Goal: Task Accomplishment & Management: Manage account settings

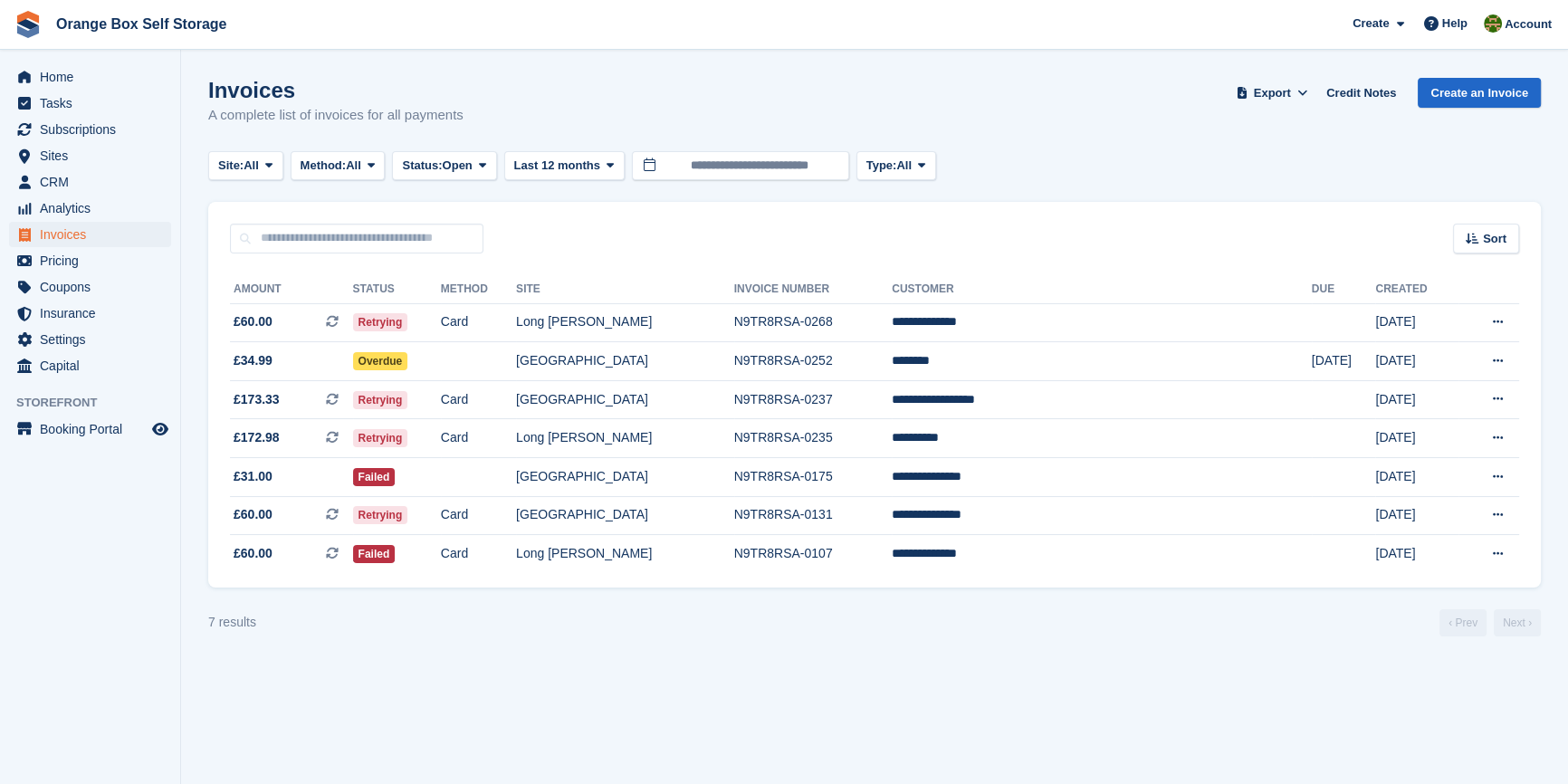
click at [677, 690] on section "Invoices A complete list of invoices for all payments Export Export Invoices Ex…" at bounding box center [875, 392] width 1387 height 784
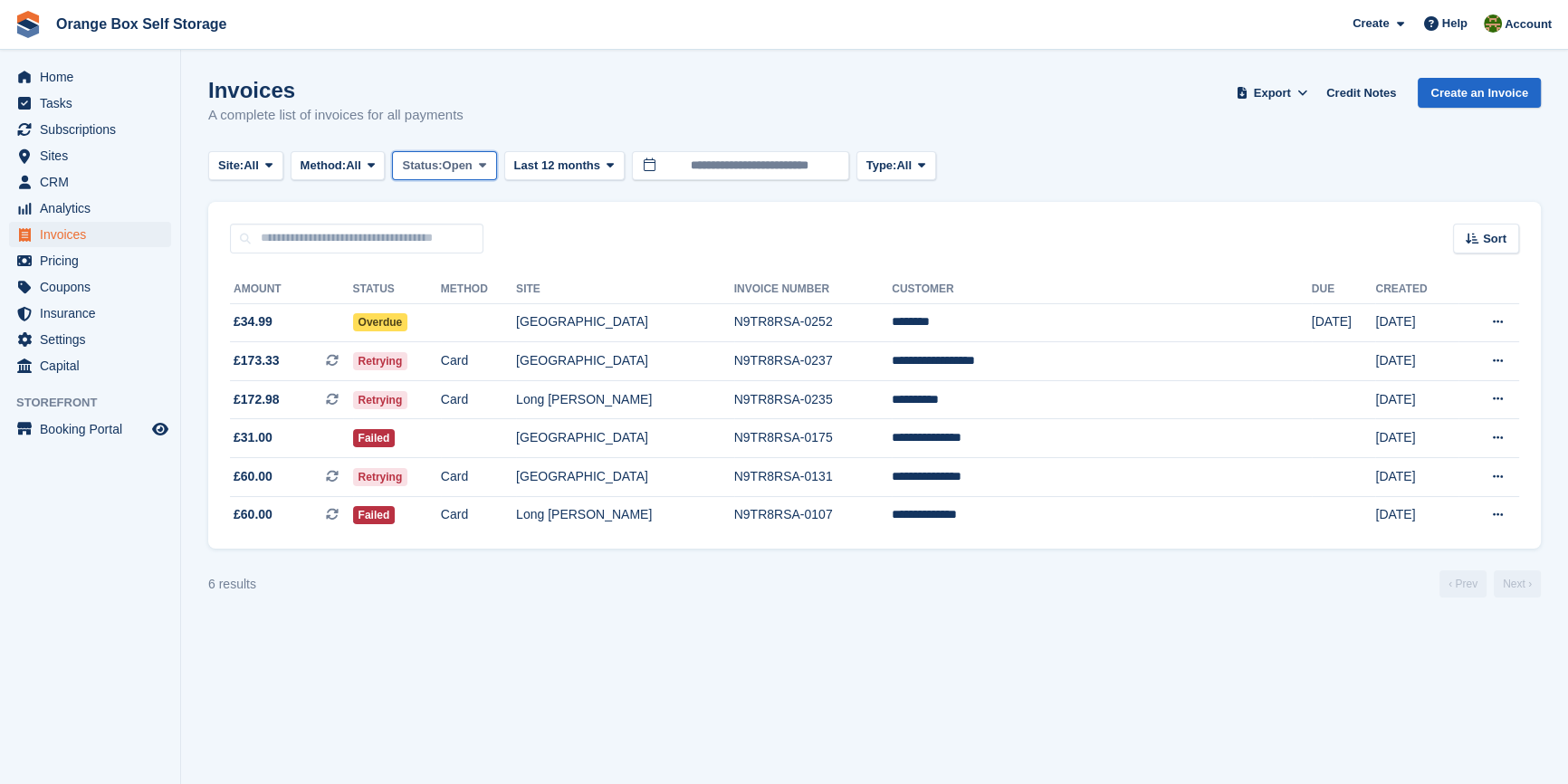
click at [427, 168] on span "Status:" at bounding box center [421, 165] width 40 height 18
click at [442, 206] on link "All" at bounding box center [479, 208] width 158 height 32
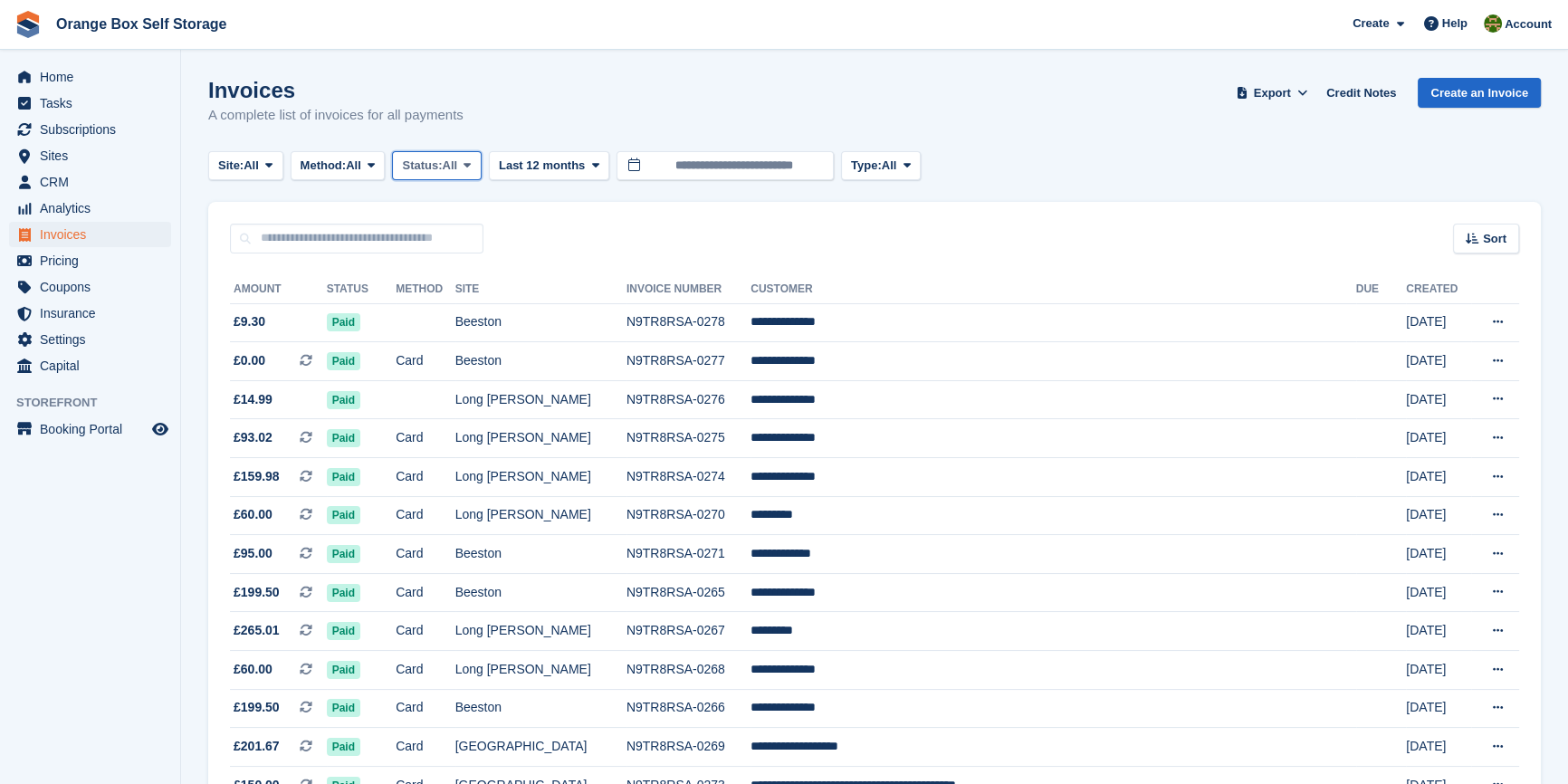
click at [457, 160] on span "All" at bounding box center [451, 165] width 15 height 18
click at [449, 243] on link "Paid" at bounding box center [479, 241] width 158 height 32
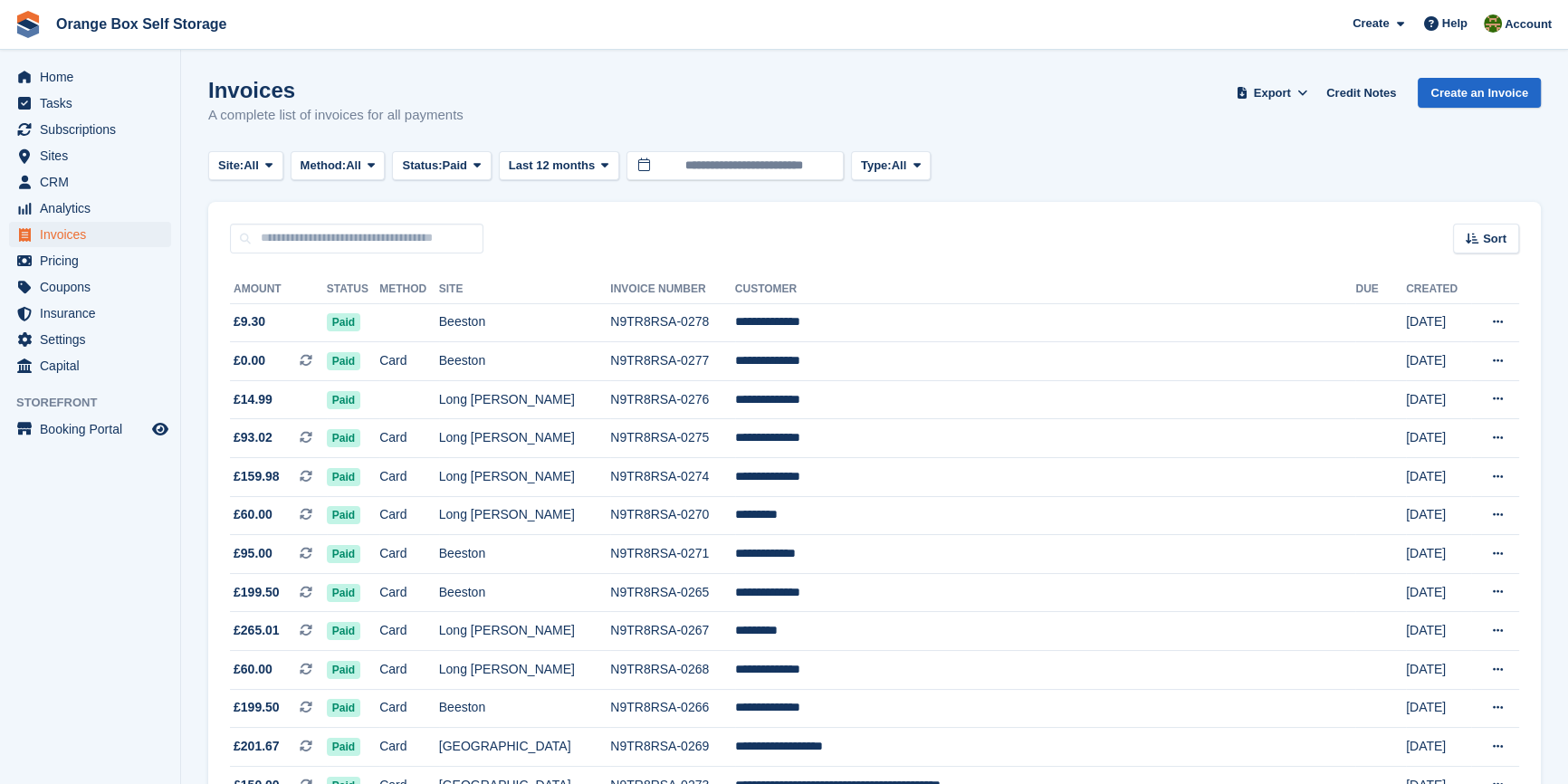
click at [119, 579] on aside "Home Tasks Subscriptions Subscriptions Subscriptions Contracts Price increases …" at bounding box center [90, 397] width 180 height 693
click at [453, 158] on span "Paid" at bounding box center [455, 165] width 25 height 18
click at [445, 301] on link "Open" at bounding box center [479, 306] width 158 height 32
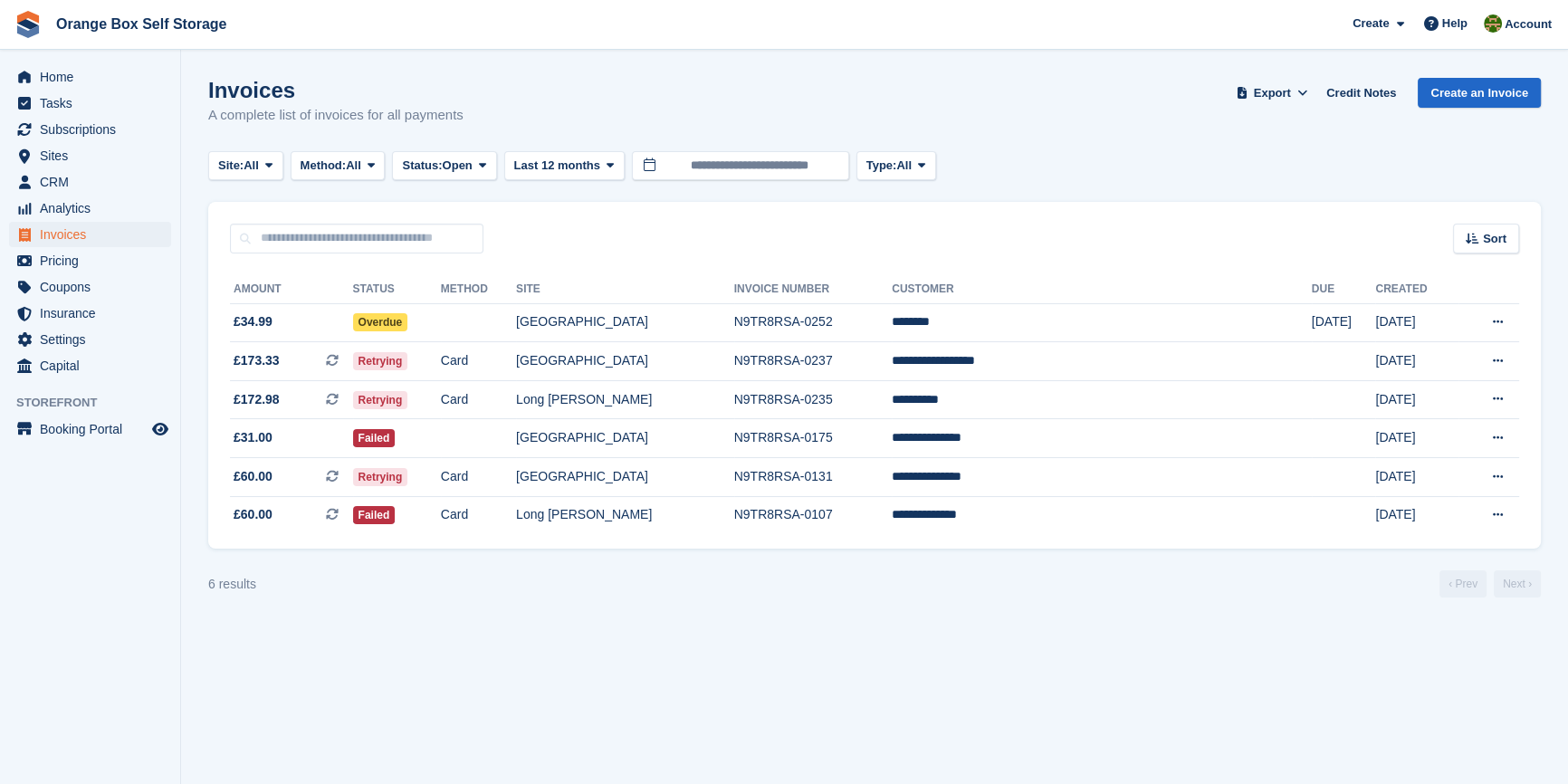
click at [165, 555] on aside "Home Tasks Subscriptions Subscriptions Subscriptions Contracts Price increases …" at bounding box center [90, 397] width 180 height 693
click at [720, 654] on section "Invoices A complete list of invoices for all payments Export Export Invoices Ex…" at bounding box center [875, 392] width 1387 height 784
click at [105, 507] on aside "Home Tasks Subscriptions Subscriptions Subscriptions Contracts Price increases …" at bounding box center [90, 397] width 180 height 693
click at [80, 154] on span "Sites" at bounding box center [94, 155] width 109 height 26
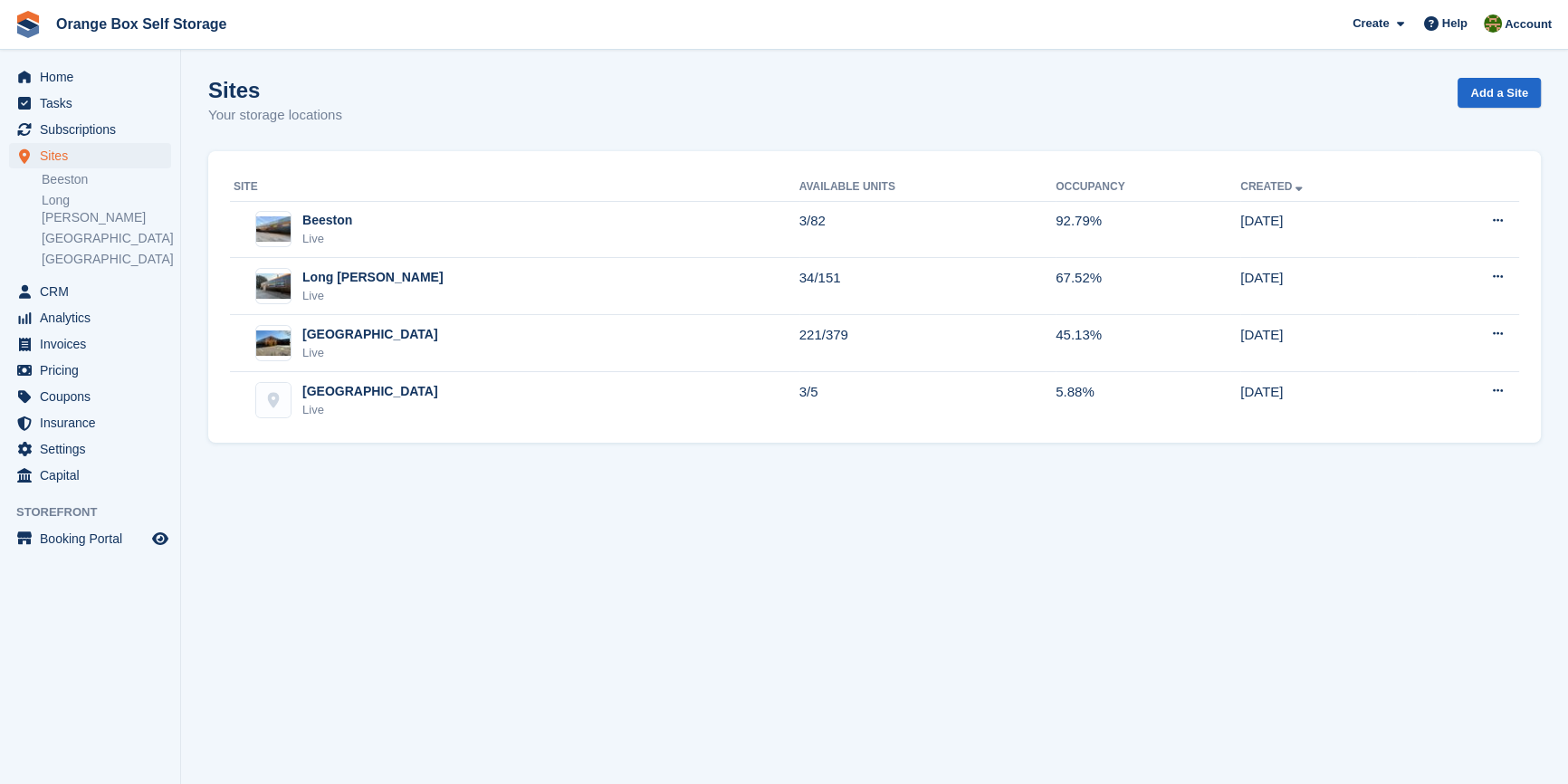
click at [75, 250] on li "[GEOGRAPHIC_DATA]" at bounding box center [111, 259] width 139 height 19
click at [75, 250] on link "[GEOGRAPHIC_DATA]" at bounding box center [106, 259] width 129 height 17
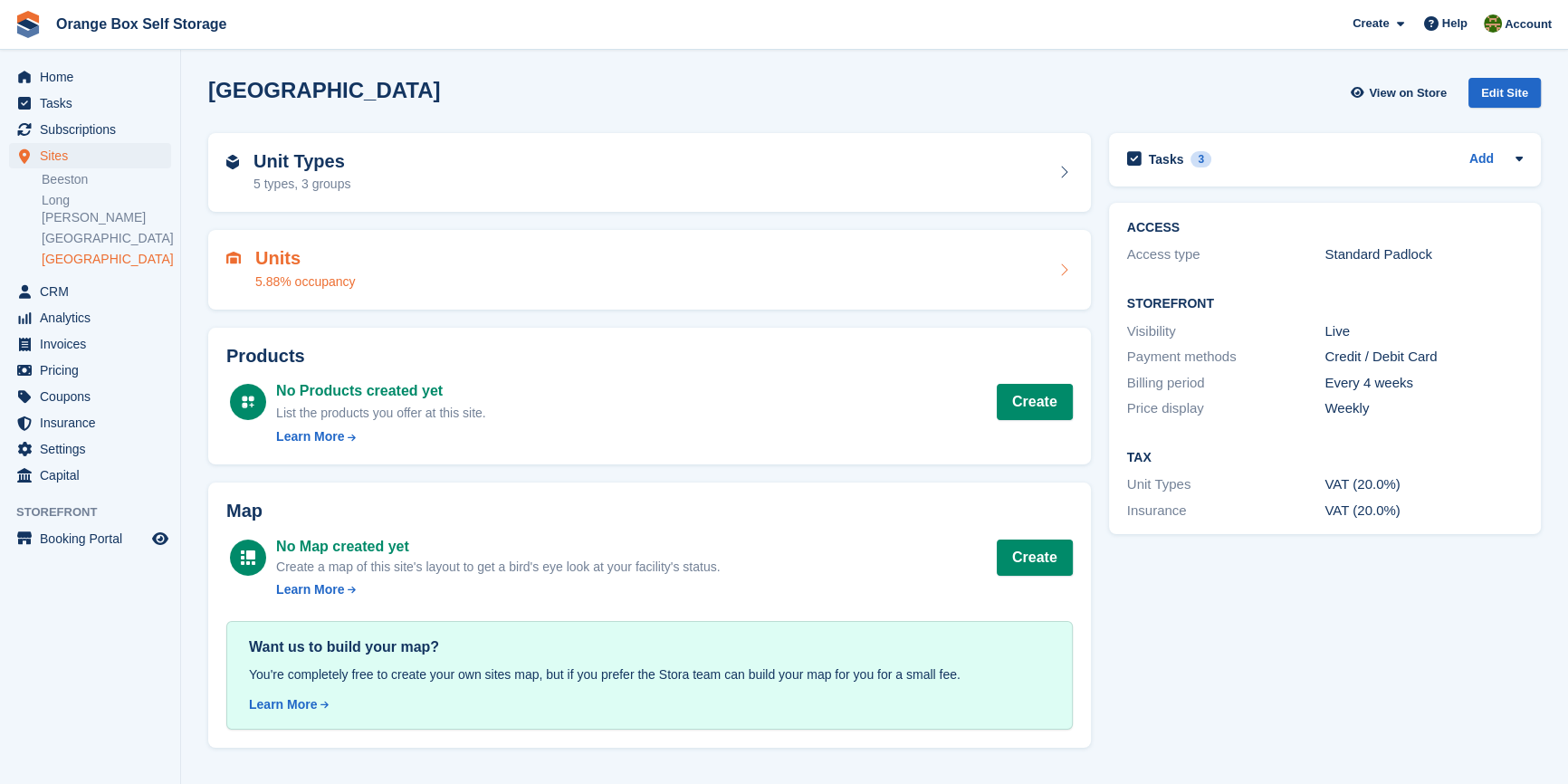
click at [489, 263] on div "Units 5.88% occupancy" at bounding box center [650, 270] width 846 height 43
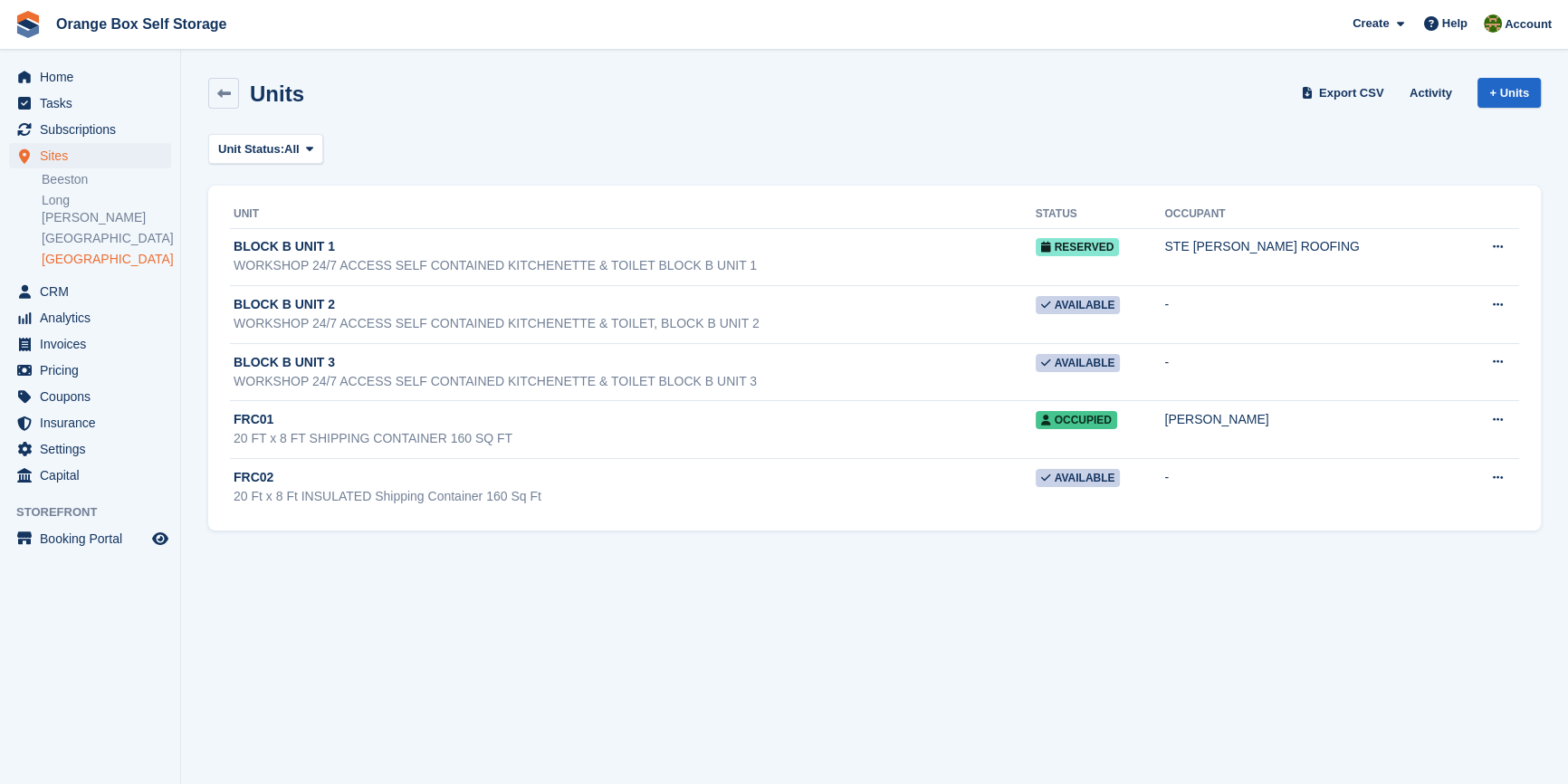
click at [433, 680] on section "Units Export CSV Activity + Units Unit Status: All All Available Reserved Occup…" at bounding box center [875, 392] width 1387 height 784
click at [503, 641] on section "Units Export CSV Activity + Units Unit Status: All All Available Reserved Occup…" at bounding box center [875, 392] width 1387 height 784
click at [86, 145] on span "Sites" at bounding box center [94, 155] width 109 height 26
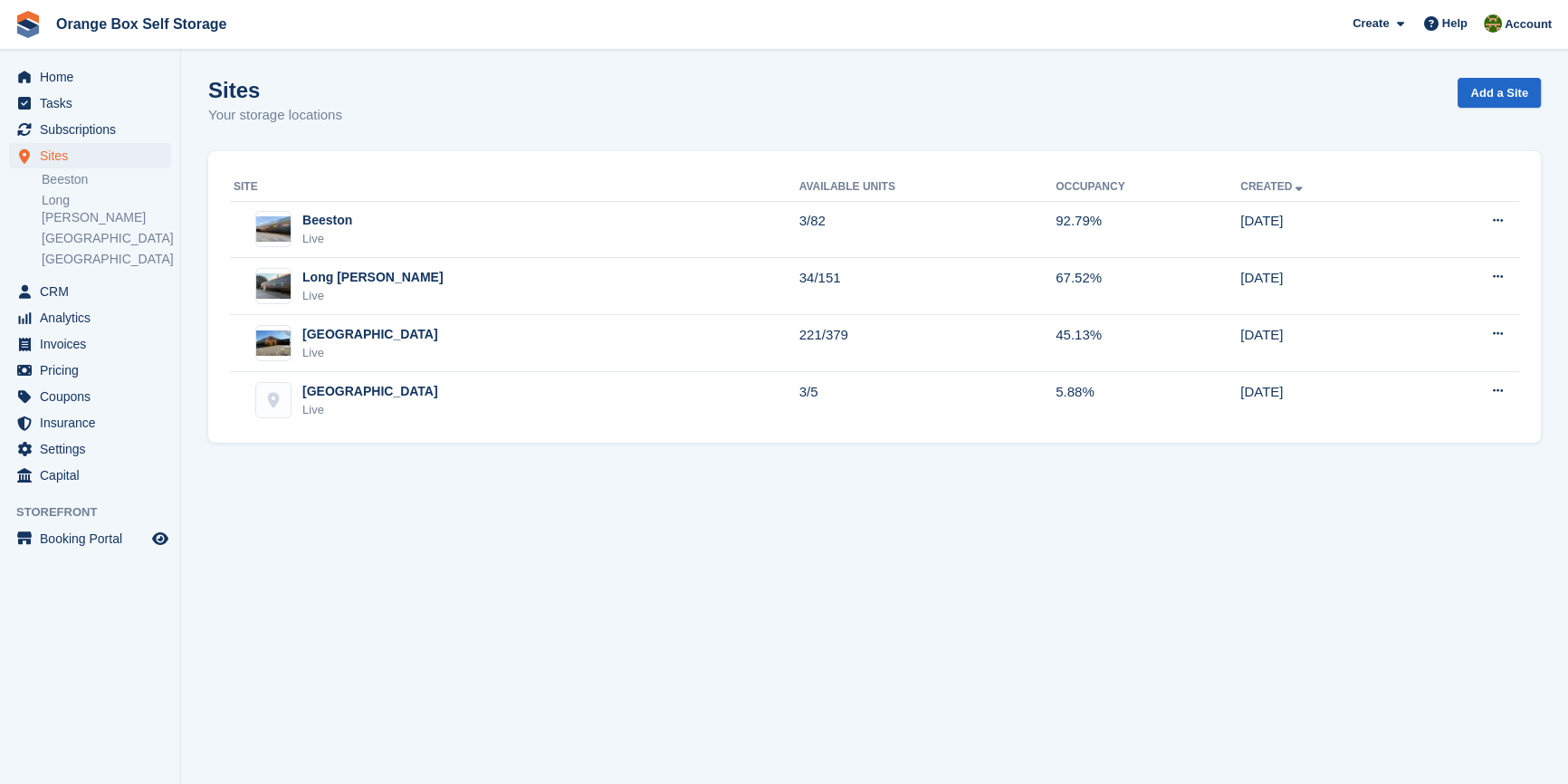
click at [426, 660] on section "Sites Your storage locations Add a Site Site Available Units Occupancy Created …" at bounding box center [875, 392] width 1387 height 784
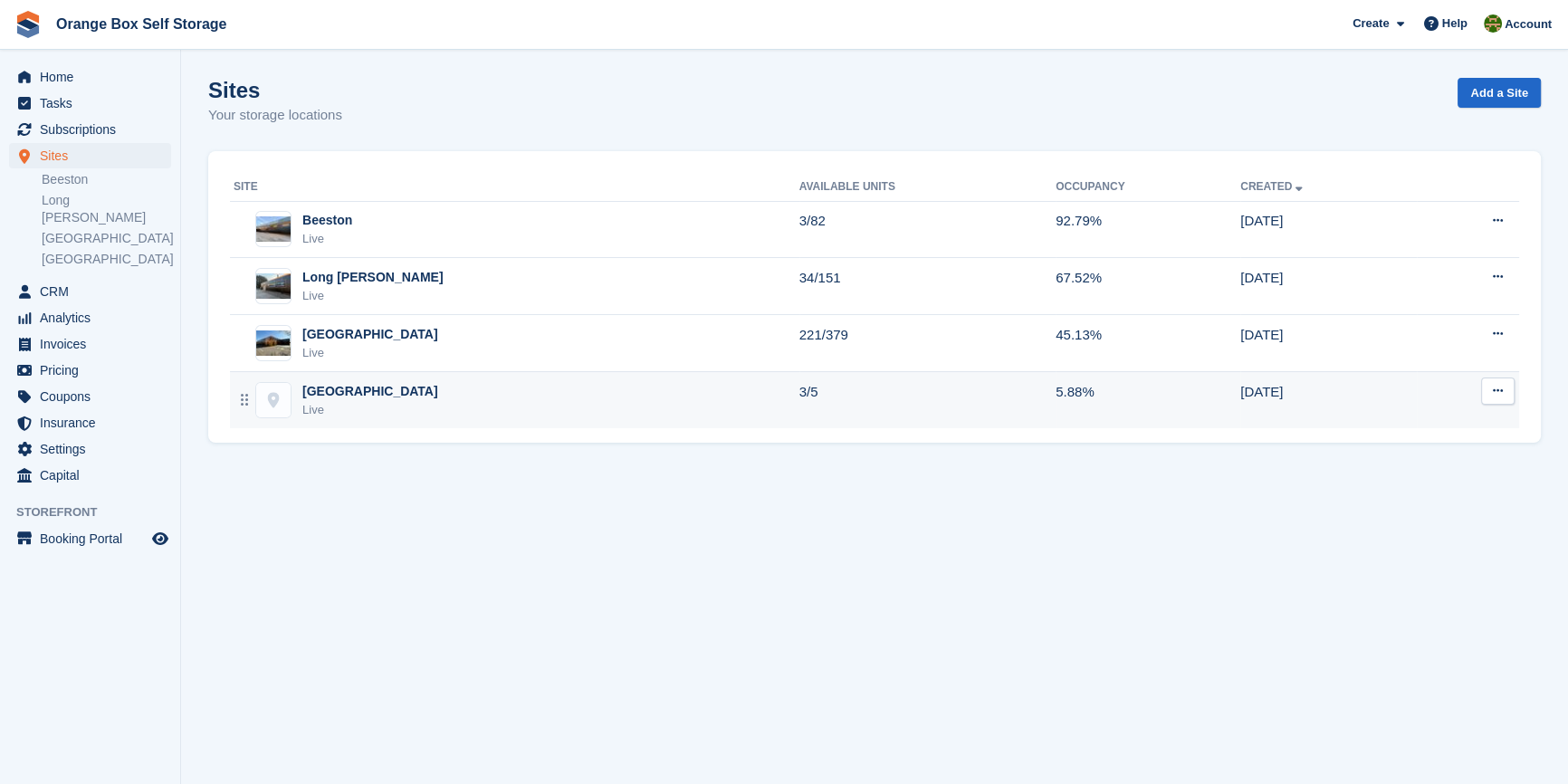
click at [369, 401] on div "Live" at bounding box center [370, 409] width 136 height 18
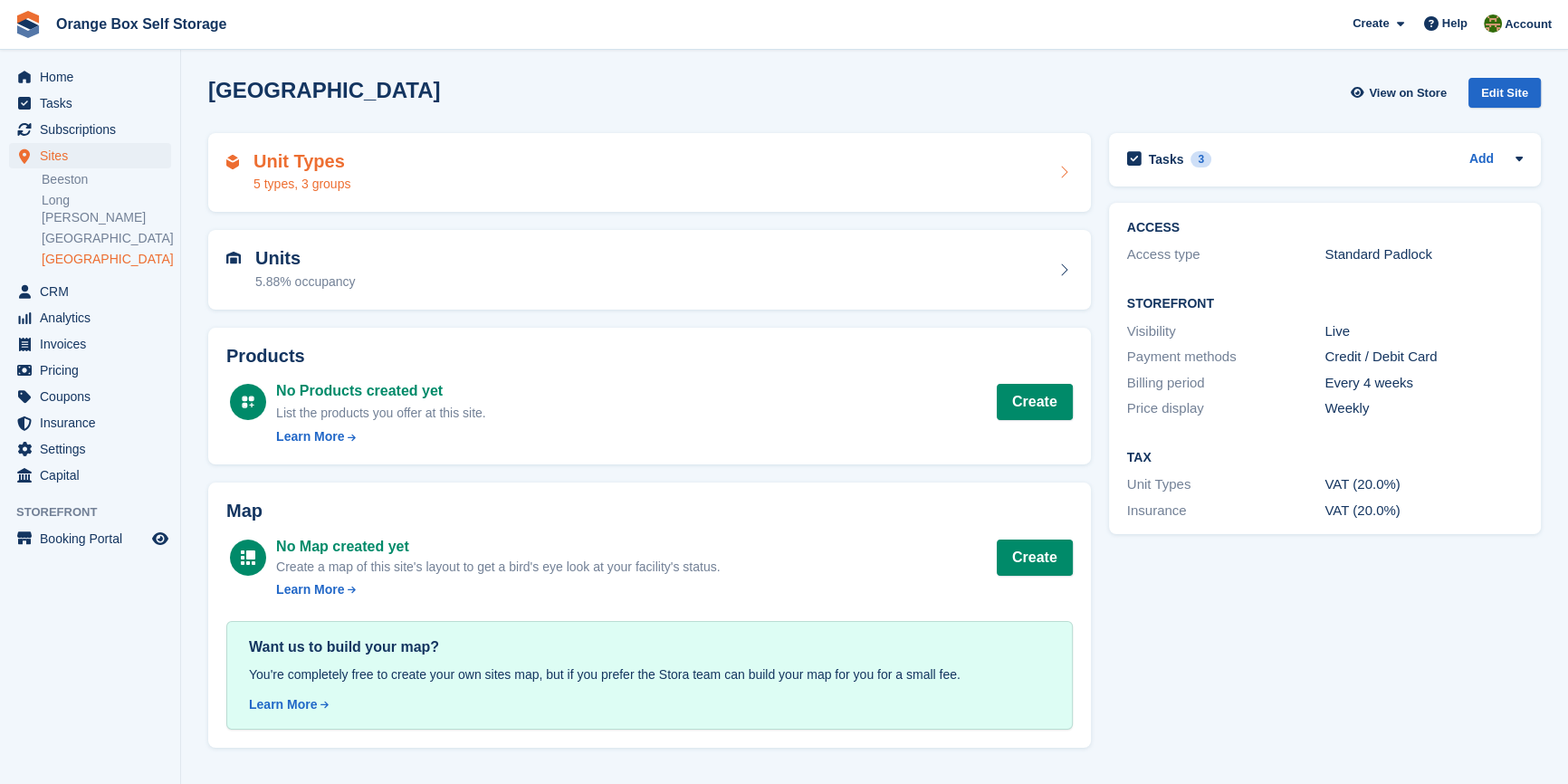
click at [389, 184] on div "Unit Types 5 types, 3 groups" at bounding box center [650, 173] width 846 height 43
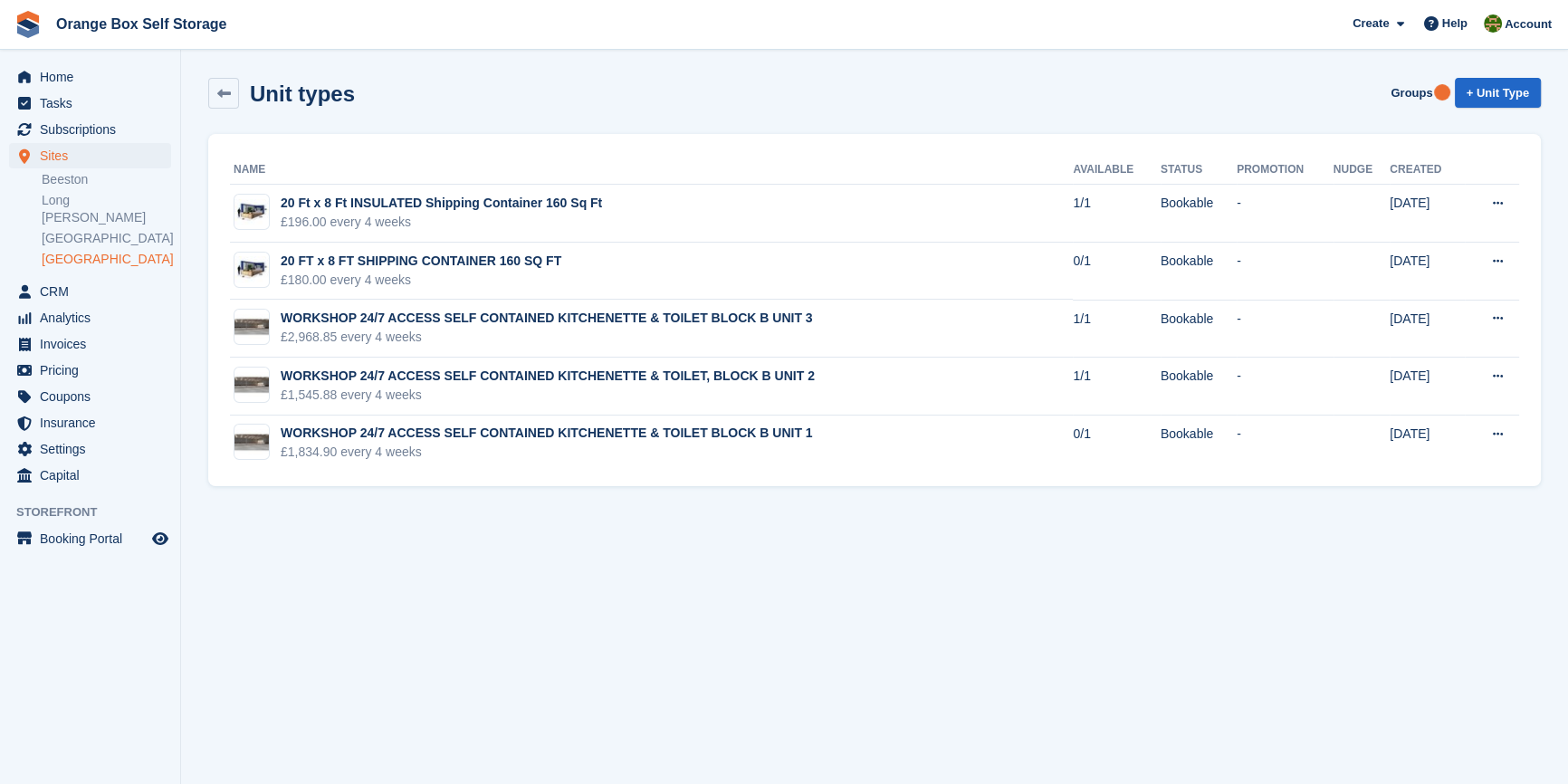
click at [403, 660] on section "Unit types Groups + Unit Type Name Available Status Promotion Nudge Created 20 …" at bounding box center [875, 392] width 1387 height 784
click at [111, 252] on div "Sites Sites Sites Beeston Long Eaton Derby Furnace Road Beeston Long Eaton Derb…" at bounding box center [90, 211] width 180 height 136
click at [111, 250] on link "[GEOGRAPHIC_DATA]" at bounding box center [106, 259] width 129 height 17
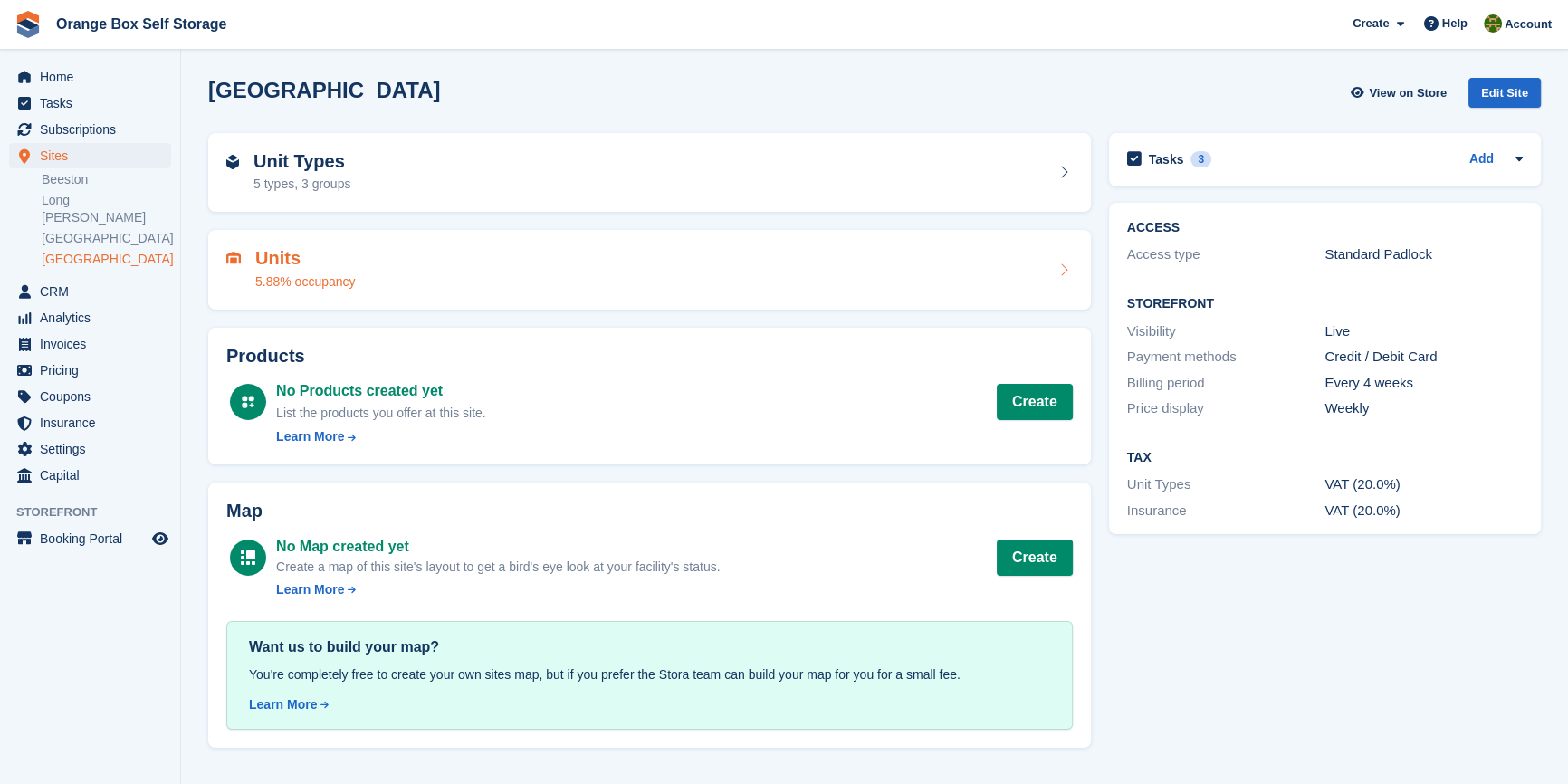
click at [339, 291] on div "Units 5.88% occupancy" at bounding box center [649, 269] width 882 height 79
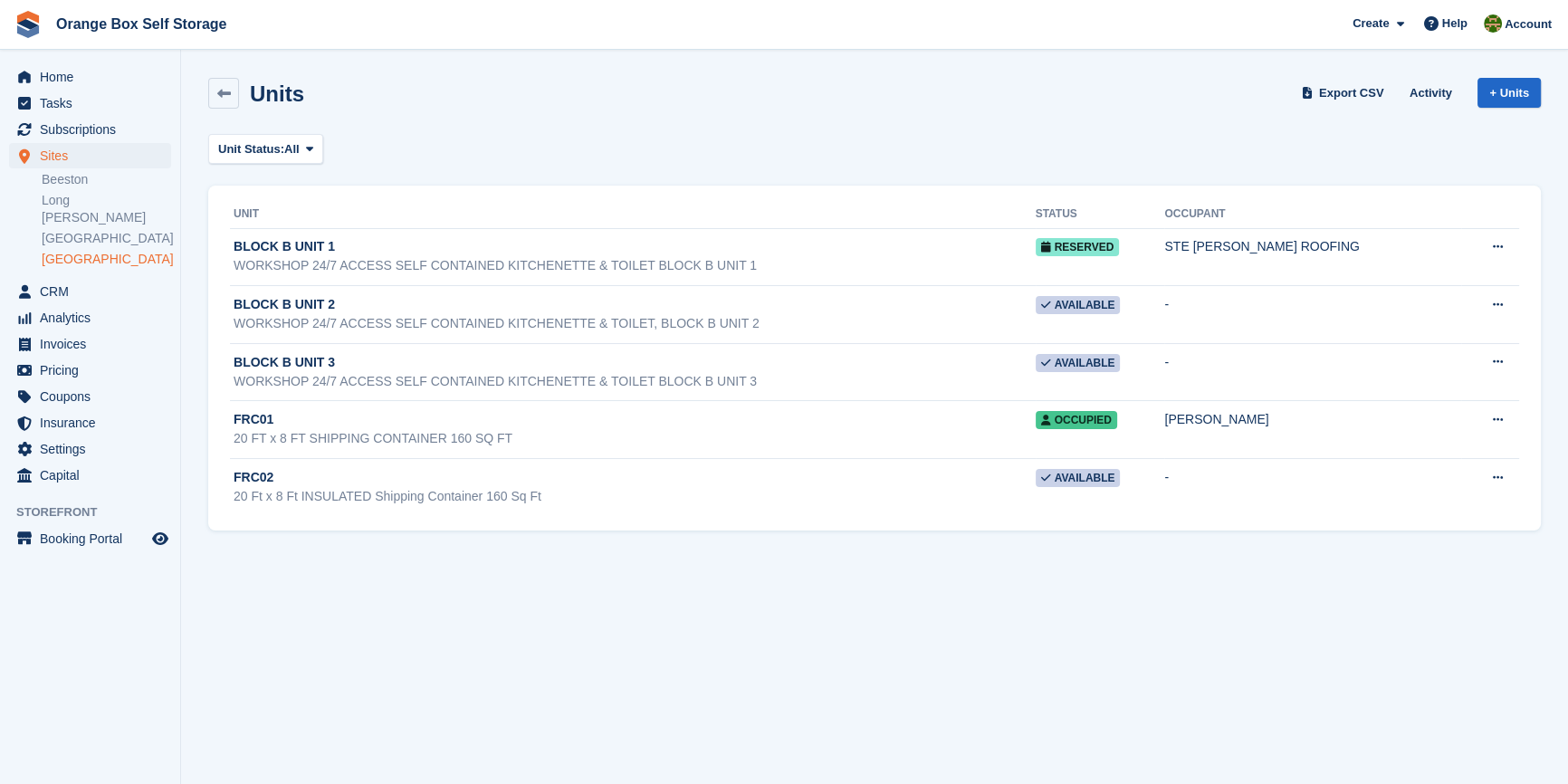
click at [372, 569] on section "Units Export CSV Activity + Units Unit Status: All All Available Reserved Occup…" at bounding box center [875, 392] width 1387 height 784
click at [444, 645] on section "Units Export CSV Activity + Units Unit Status: All All Available Reserved Occup…" at bounding box center [875, 392] width 1387 height 784
click at [565, 605] on section "Units Export CSV Activity + Units Unit Status: All All Available Reserved Occup…" at bounding box center [875, 392] width 1387 height 784
click at [1515, 94] on link "+ Units" at bounding box center [1508, 93] width 63 height 30
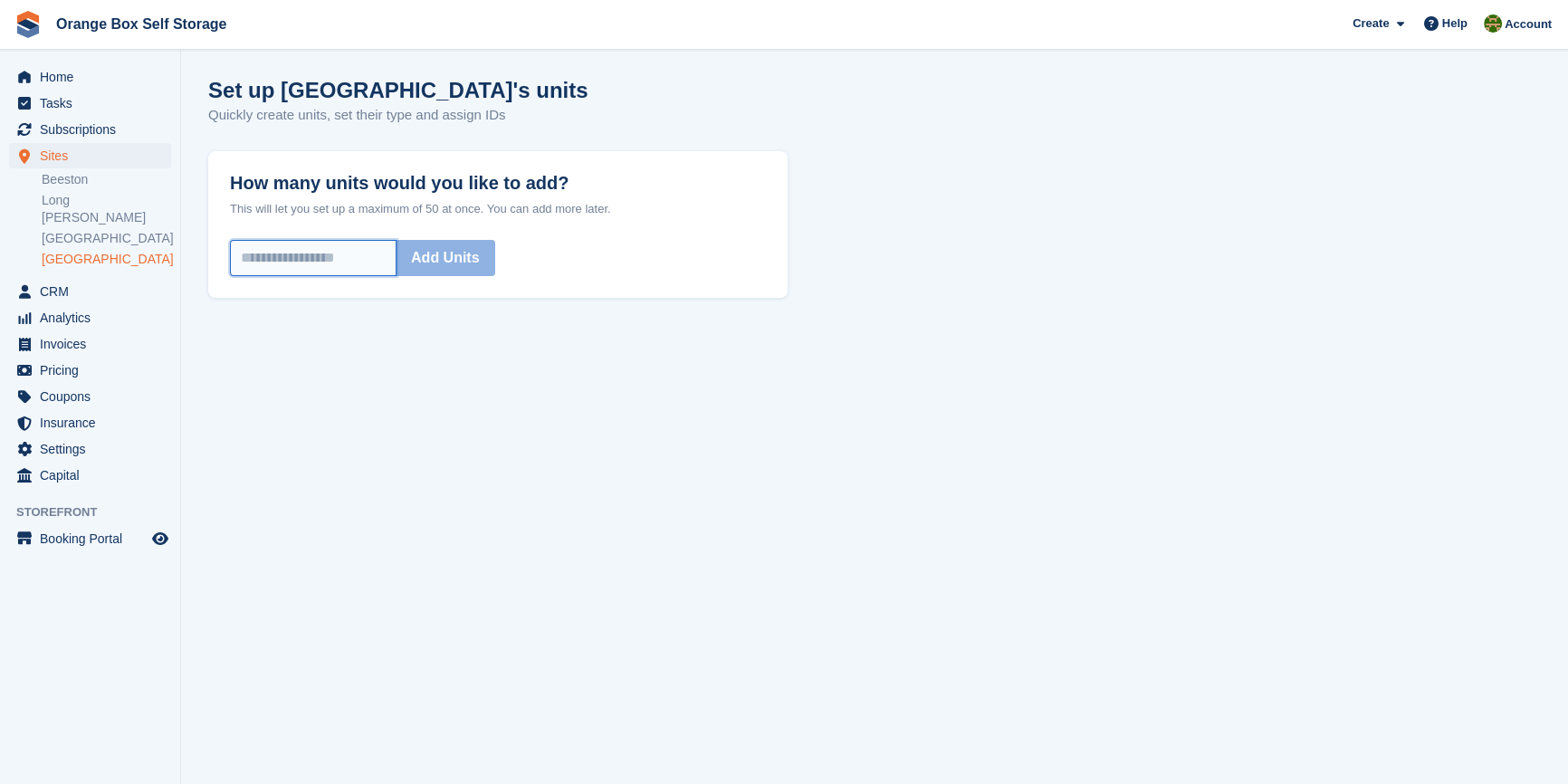
click at [339, 259] on input "How many units would you like to add?" at bounding box center [313, 258] width 166 height 36
type input "*"
click at [528, 245] on div "* Add Units" at bounding box center [497, 258] width 536 height 36
click at [477, 271] on button "Add Units" at bounding box center [445, 258] width 99 height 36
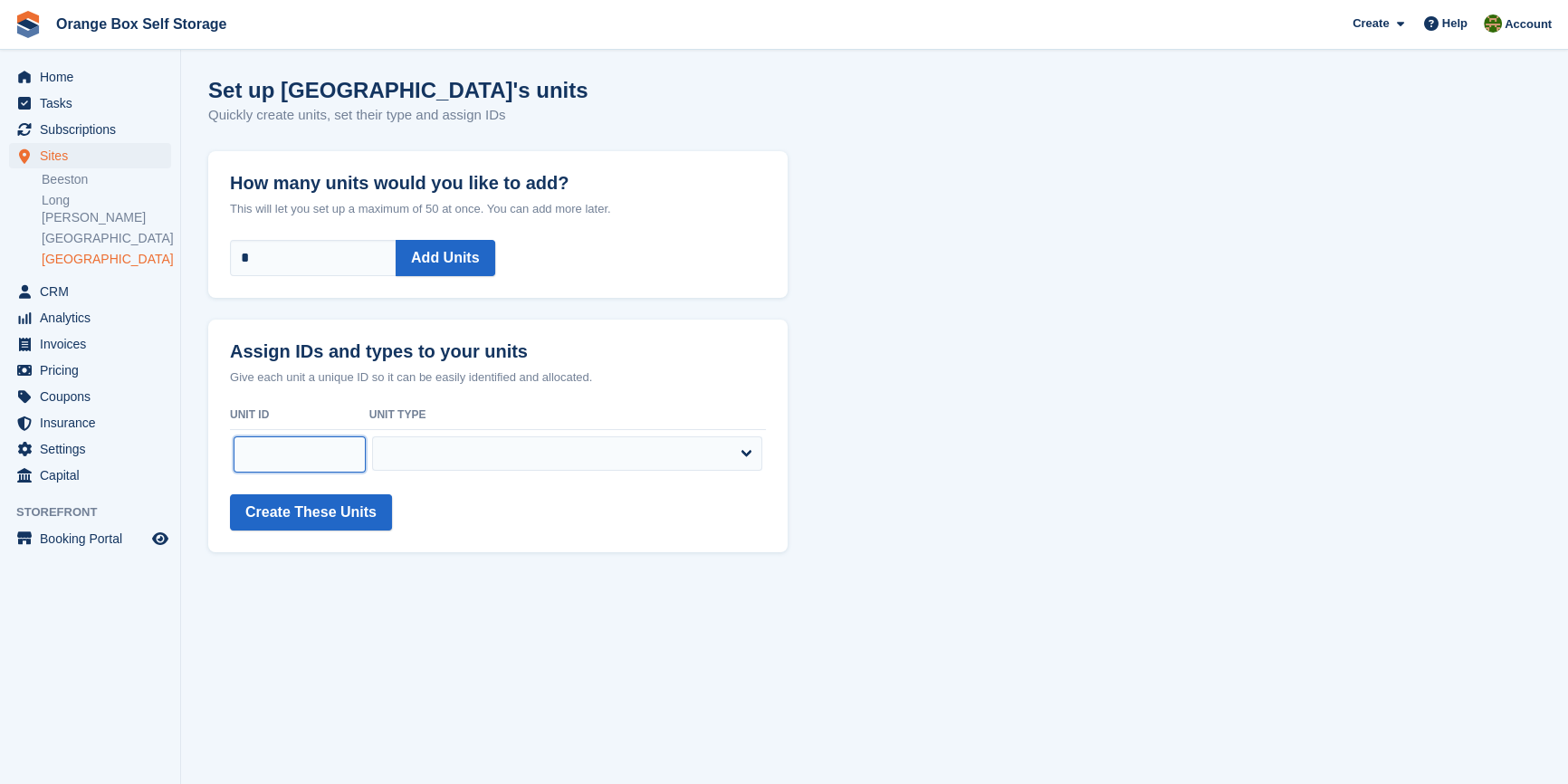
click at [300, 444] on input "text" at bounding box center [299, 454] width 132 height 36
type input "*****"
click at [428, 470] on td "**********" at bounding box center [568, 454] width 397 height 51
click at [435, 452] on select "**********" at bounding box center [567, 453] width 390 height 34
select select "*****"
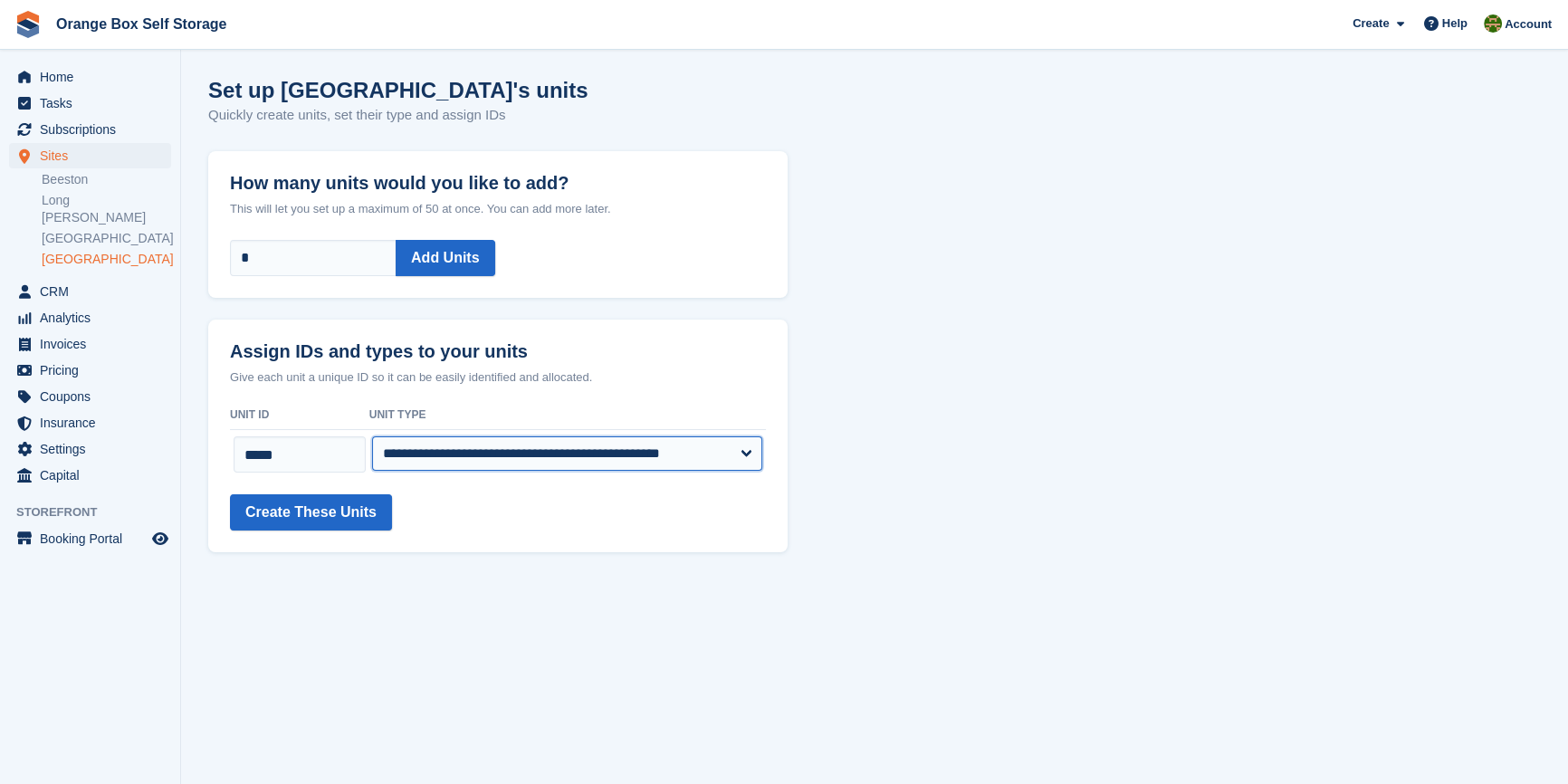
click at [372, 436] on select "**********" at bounding box center [567, 453] width 390 height 34
click at [299, 515] on button "Create These Units" at bounding box center [311, 512] width 162 height 36
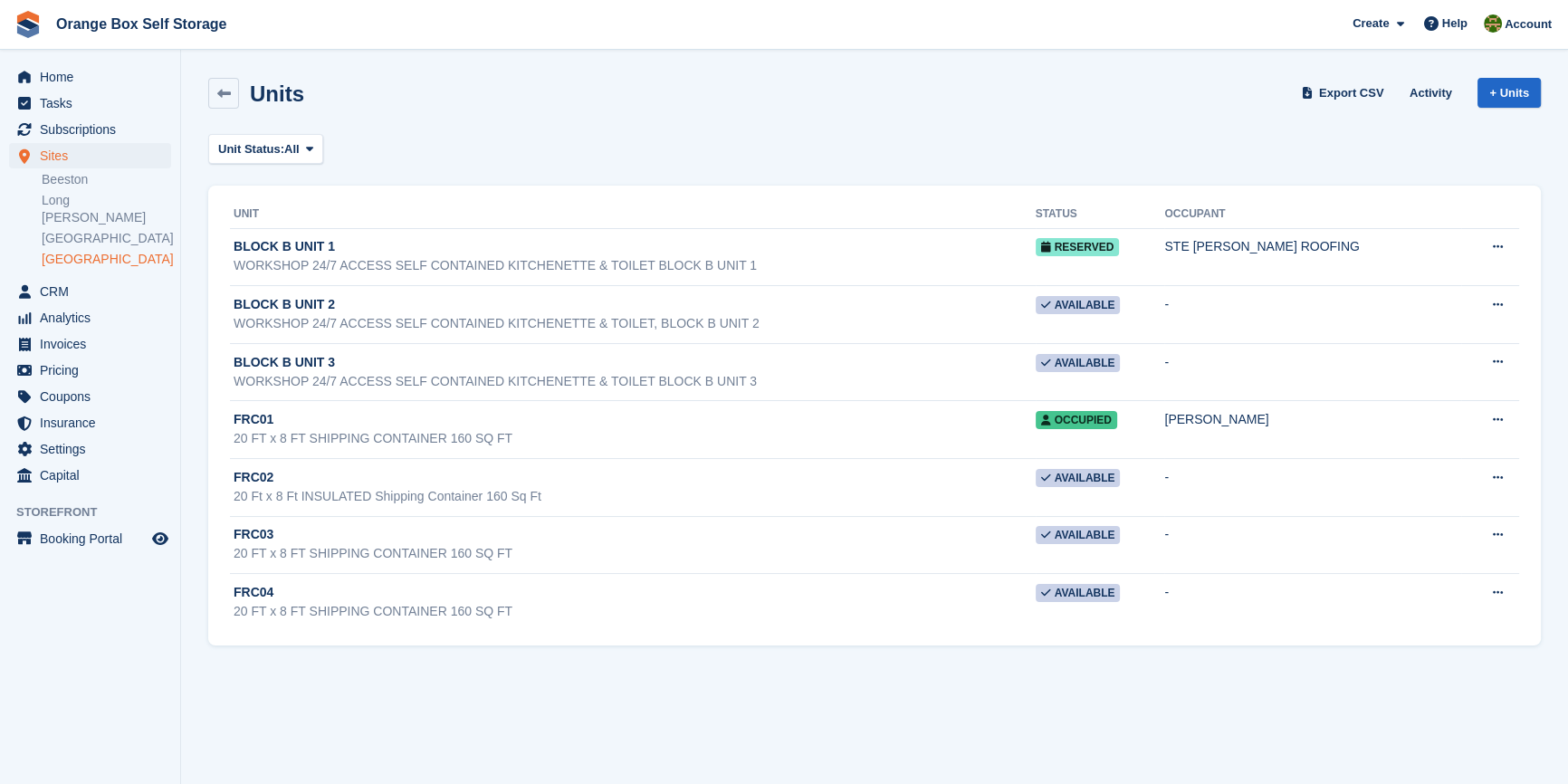
click at [458, 693] on section "Units successfully created. Units Export CSV Activity + Units Unit Status: All …" at bounding box center [875, 392] width 1387 height 784
click at [92, 383] on span "Coupons" at bounding box center [94, 396] width 109 height 26
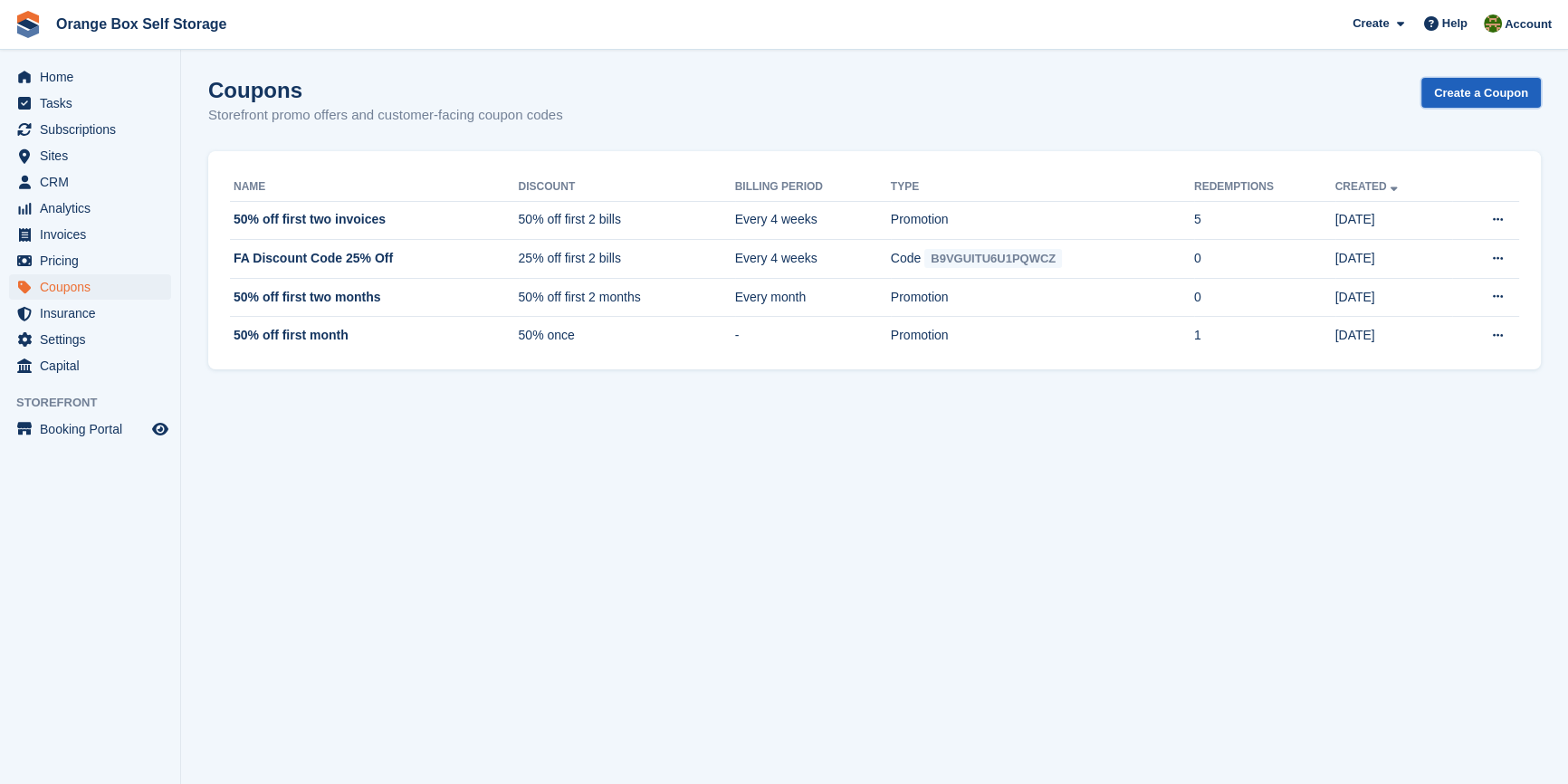
click at [1503, 89] on link "Create a Coupon" at bounding box center [1480, 93] width 119 height 30
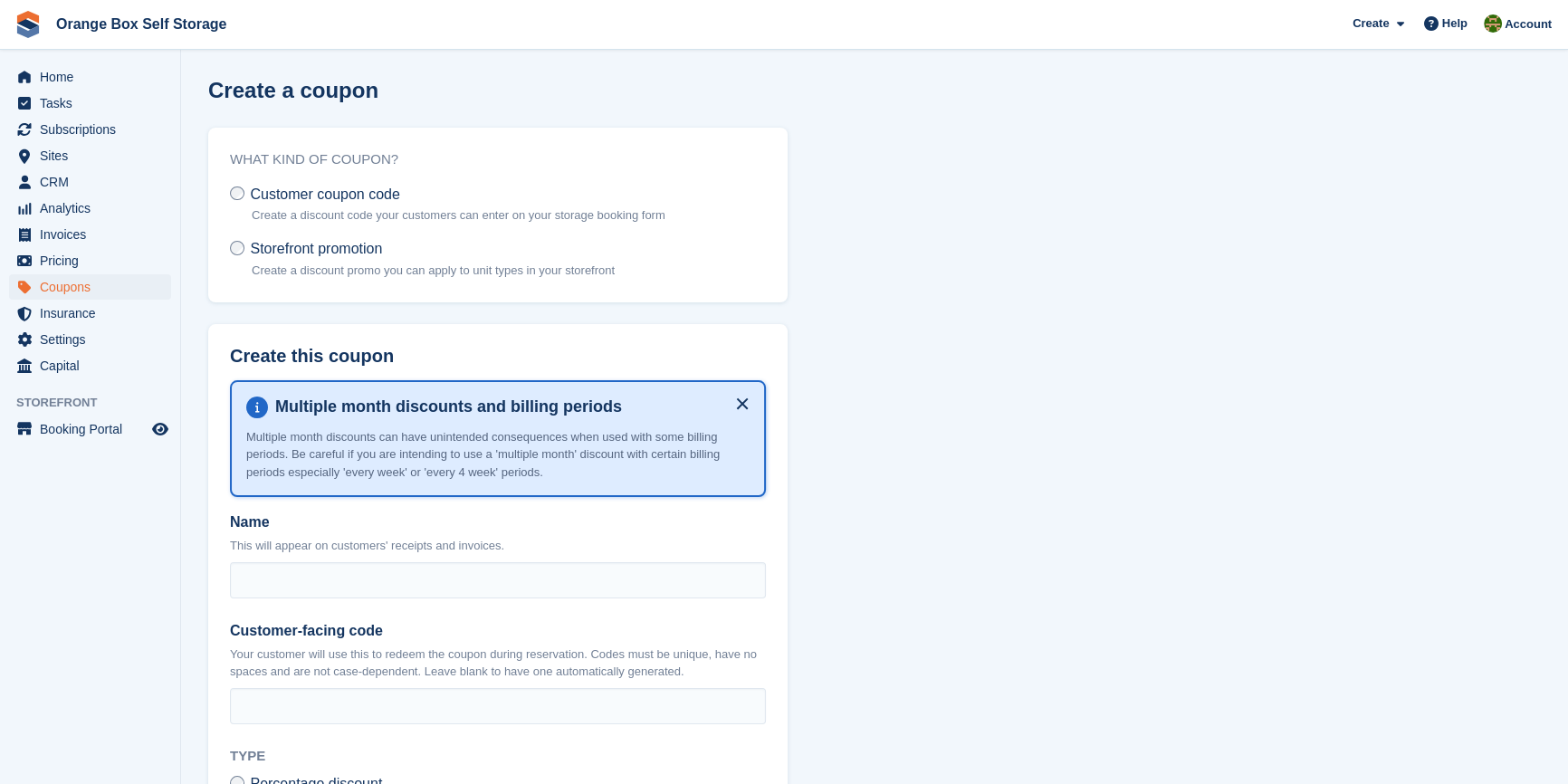
click at [308, 188] on span "Customer coupon code" at bounding box center [324, 193] width 149 height 15
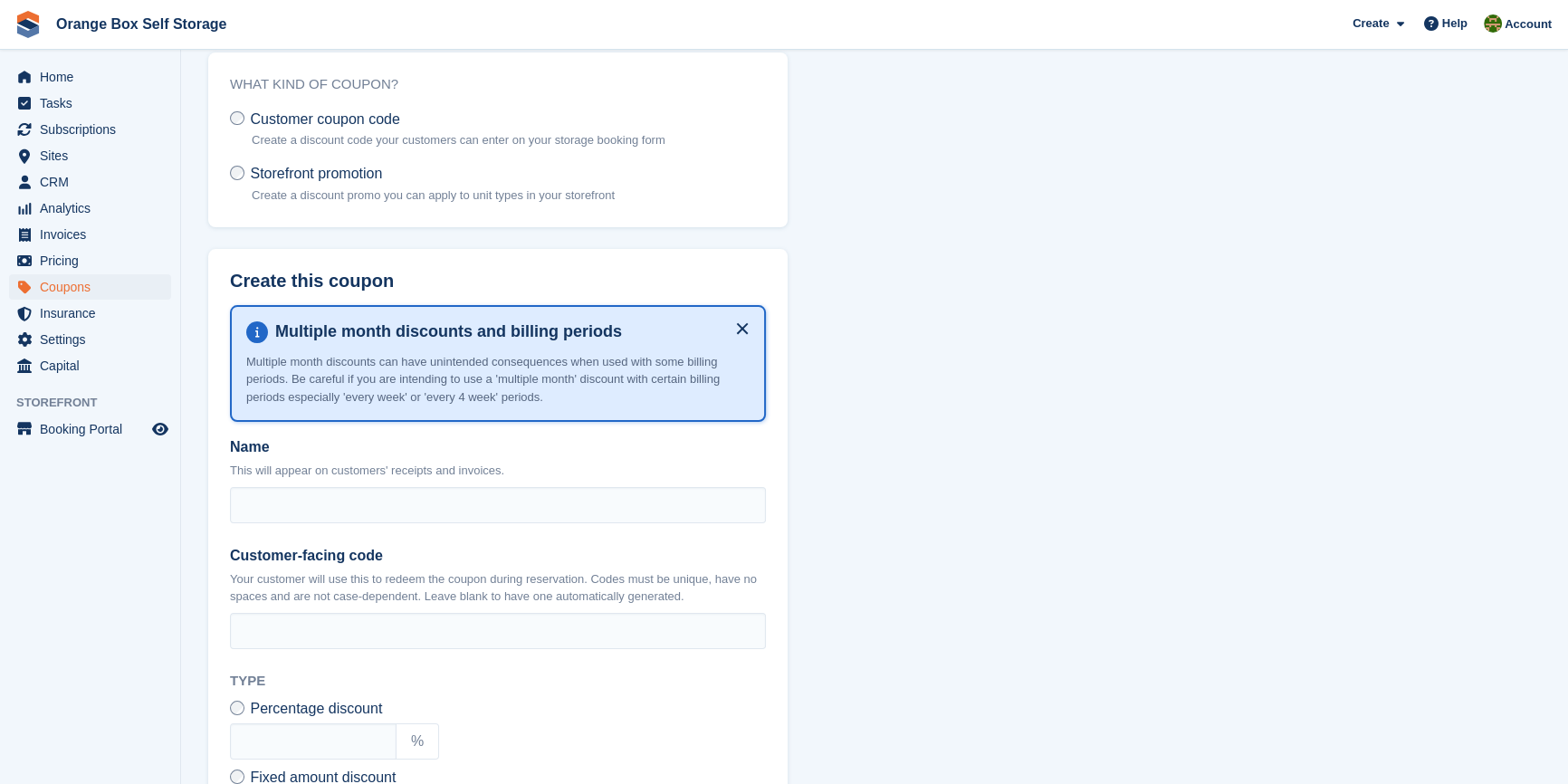
scroll to position [163, 0]
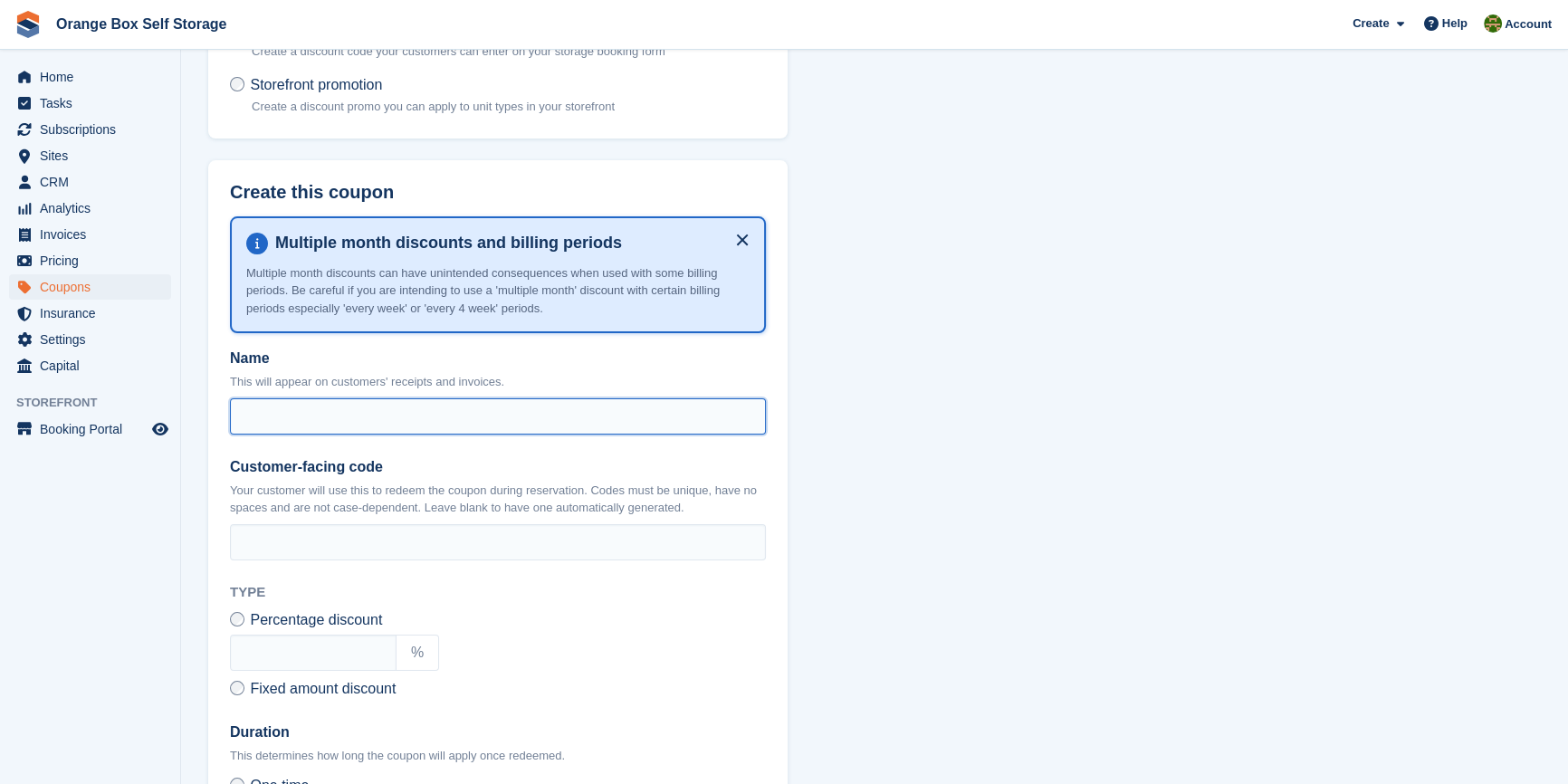
click at [460, 399] on input "Name" at bounding box center [497, 417] width 536 height 36
type input "**********"
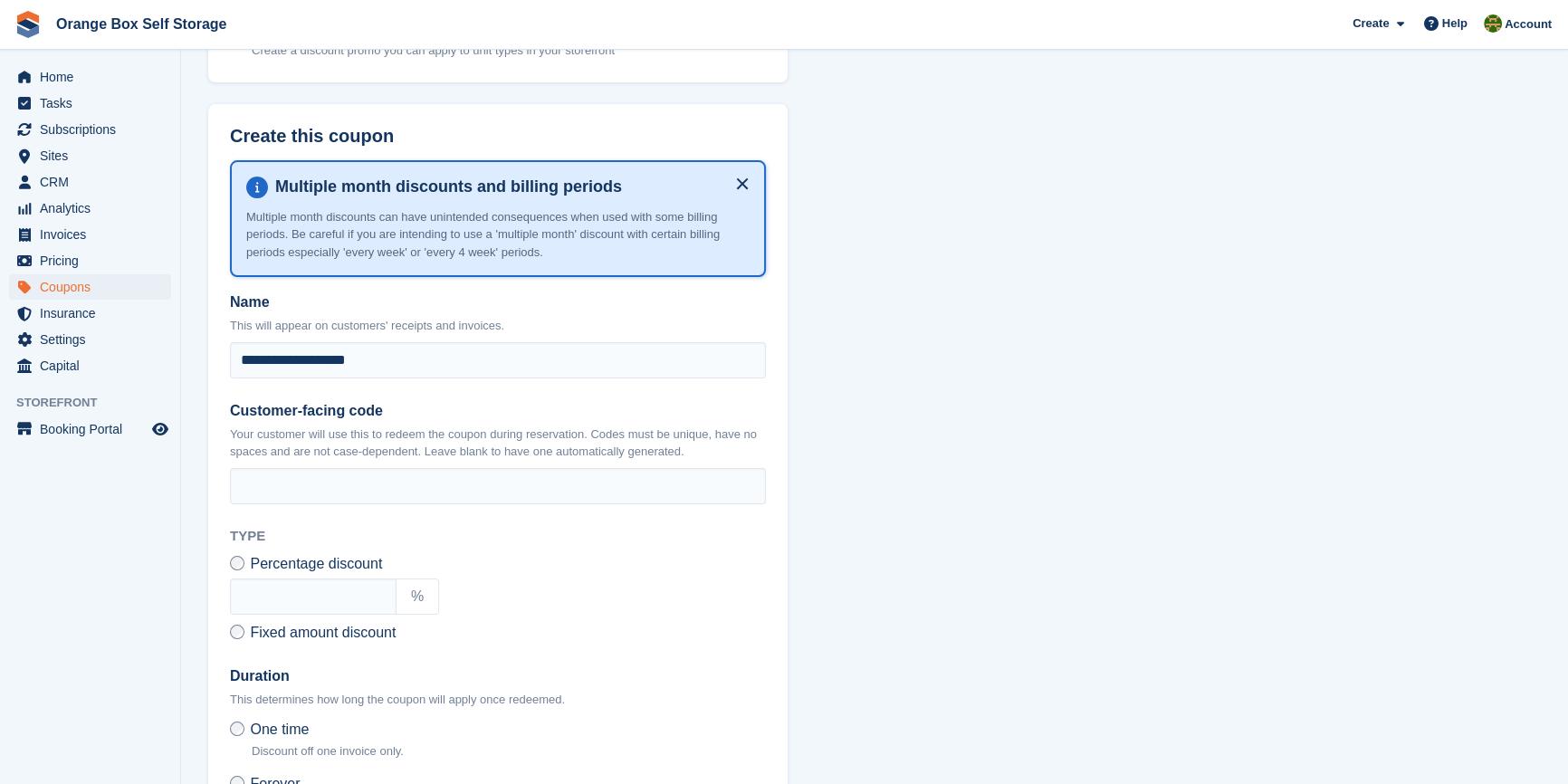
scroll to position [247, 0]
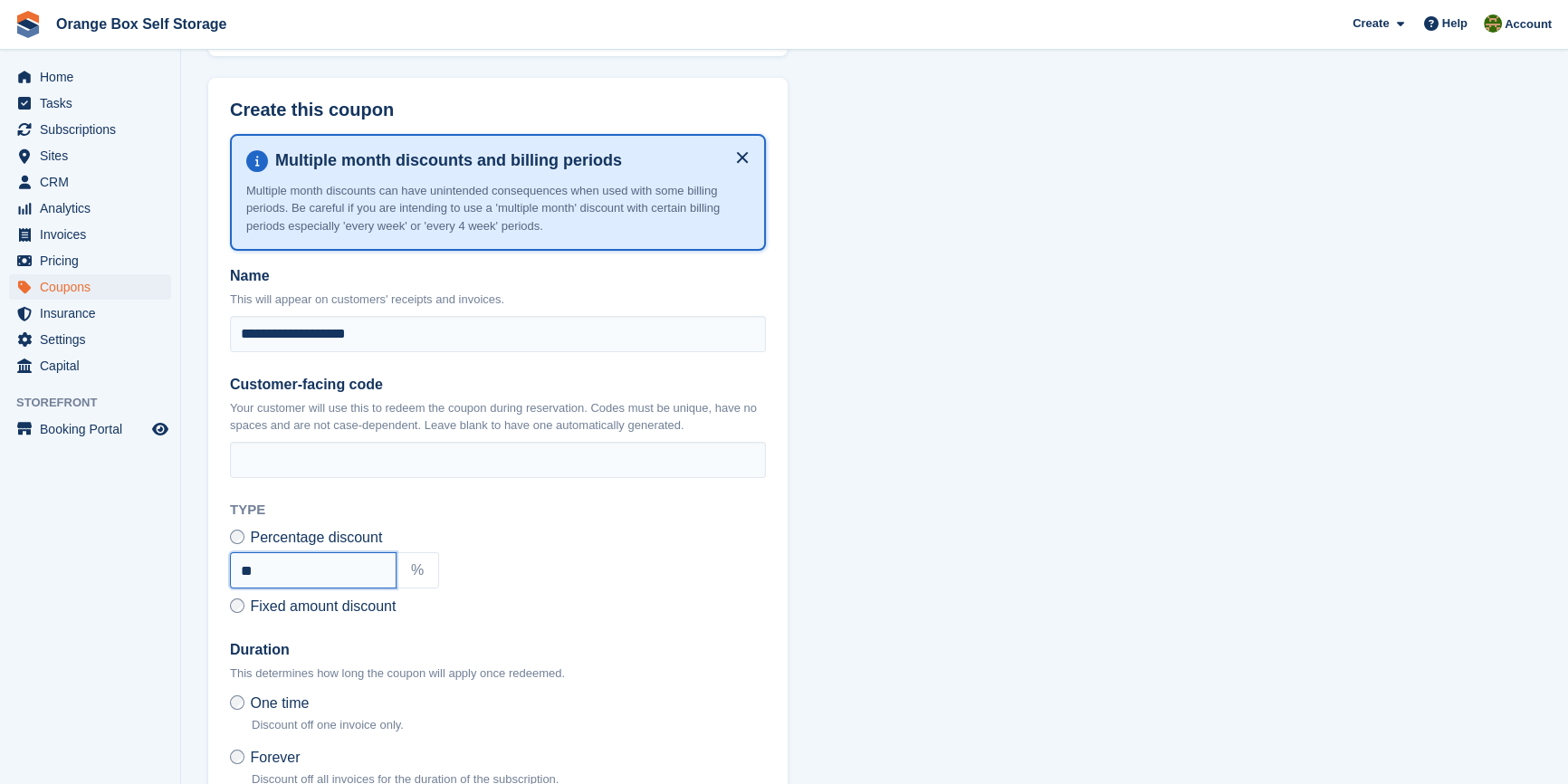
type input "**"
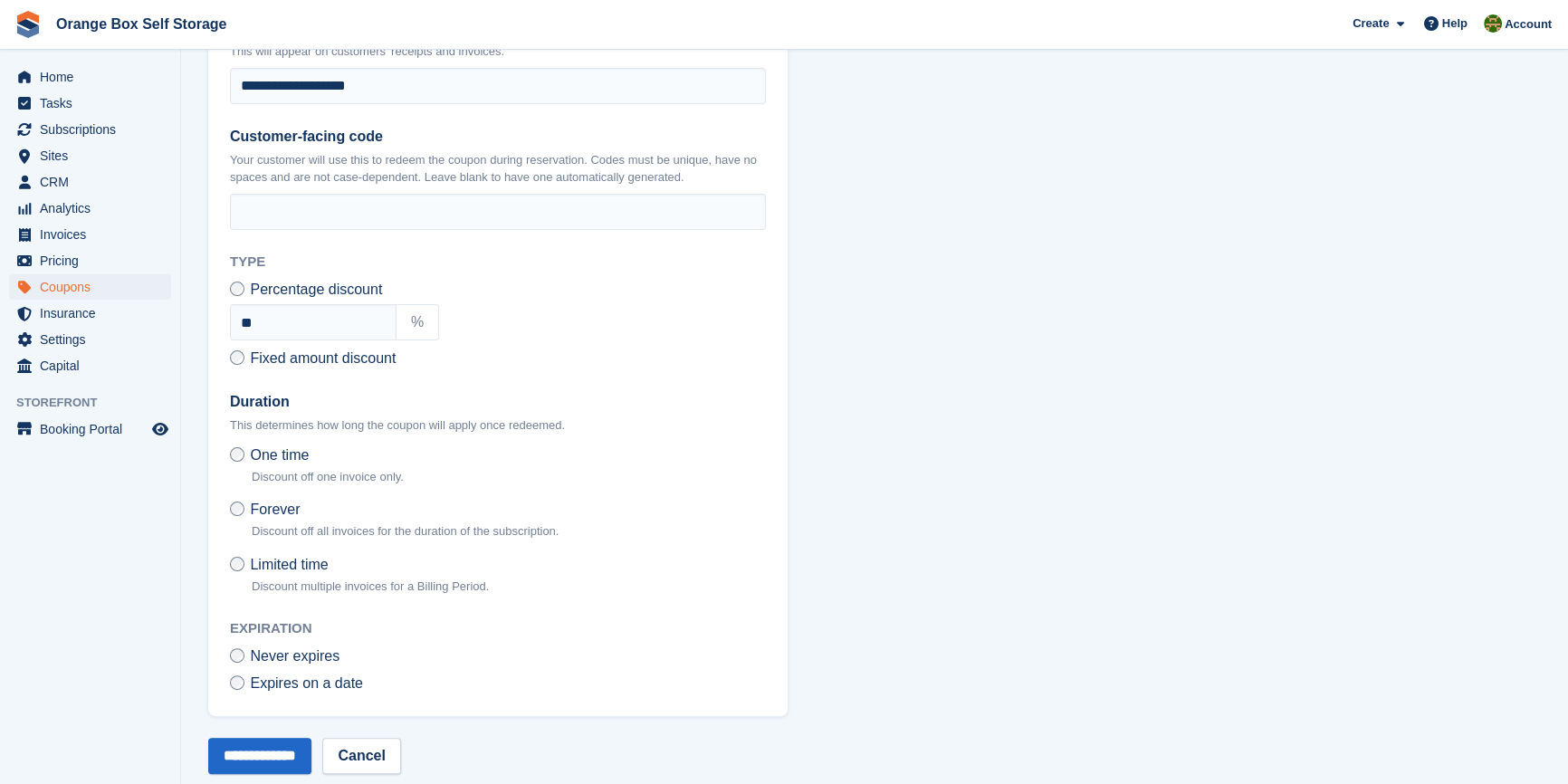
scroll to position [519, 0]
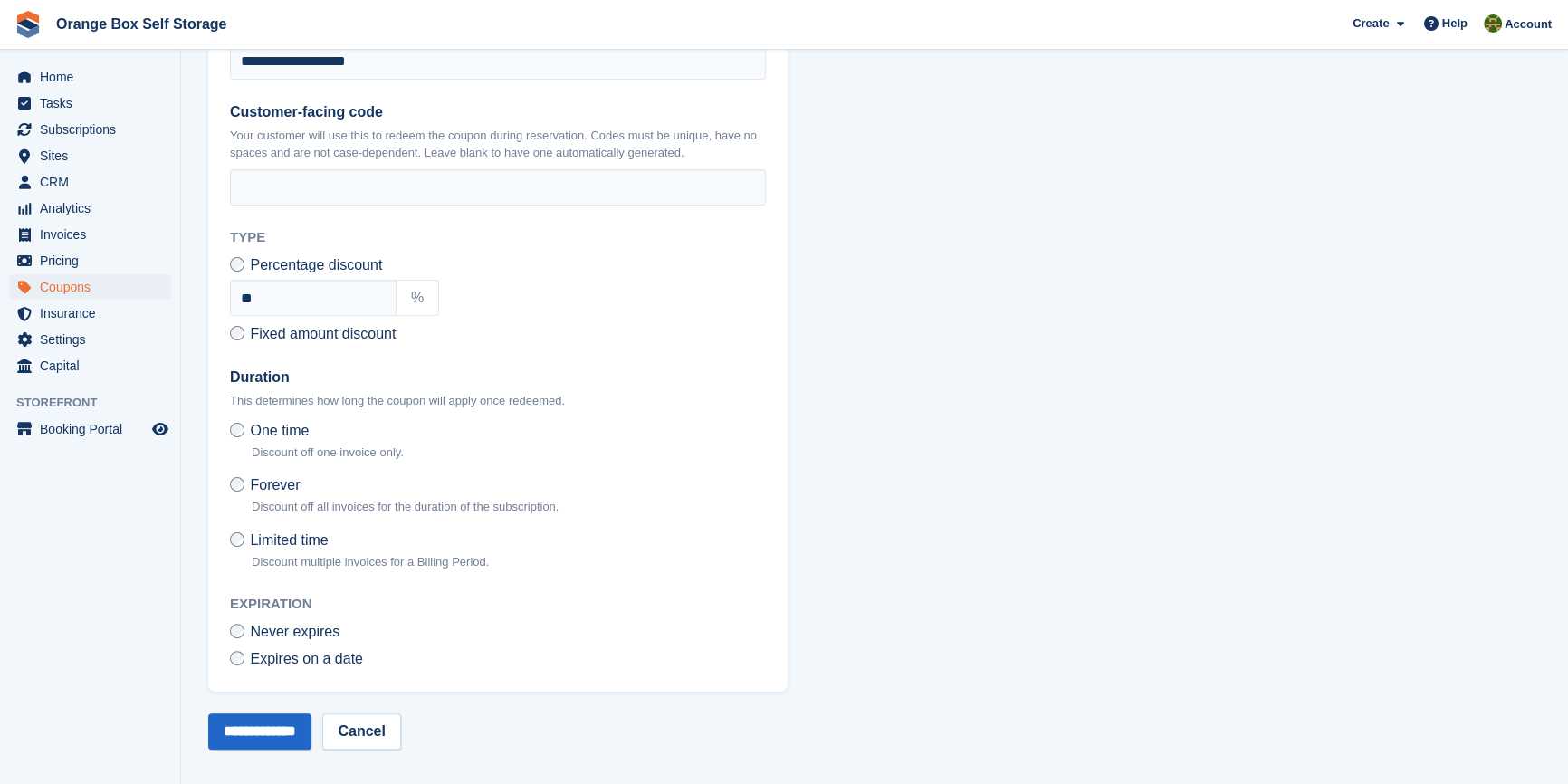
click at [263, 553] on p "Discount multiple invoices for a Billing Period." at bounding box center [369, 561] width 237 height 18
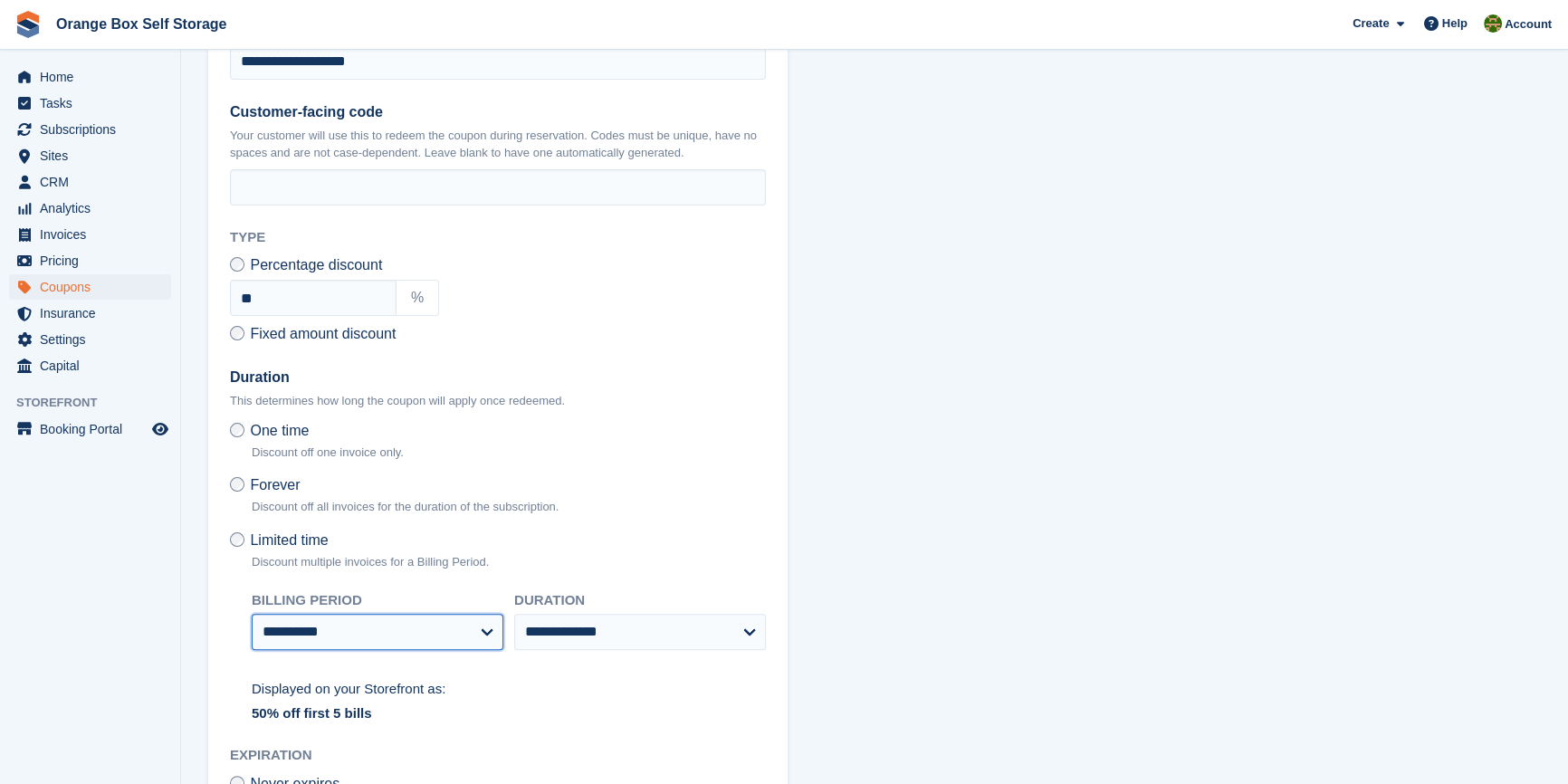
click at [353, 617] on select "**********" at bounding box center [377, 632] width 251 height 36
select select "*"
click at [251, 614] on select "**********" at bounding box center [377, 632] width 251 height 36
click at [561, 628] on select "**********" at bounding box center [639, 632] width 251 height 36
click at [267, 430] on span "One time" at bounding box center [279, 430] width 59 height 15
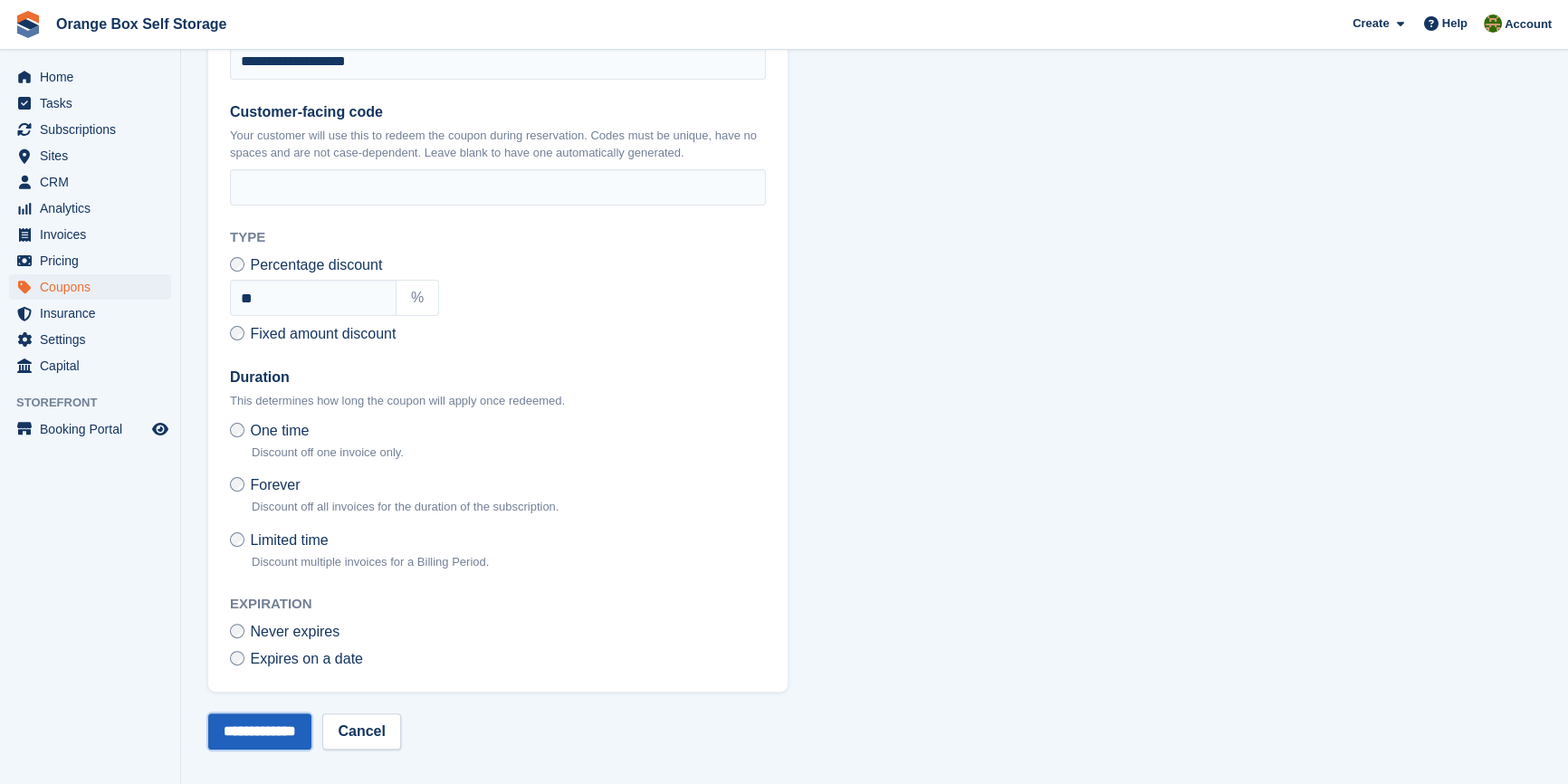
click at [259, 724] on input "**********" at bounding box center [259, 731] width 103 height 36
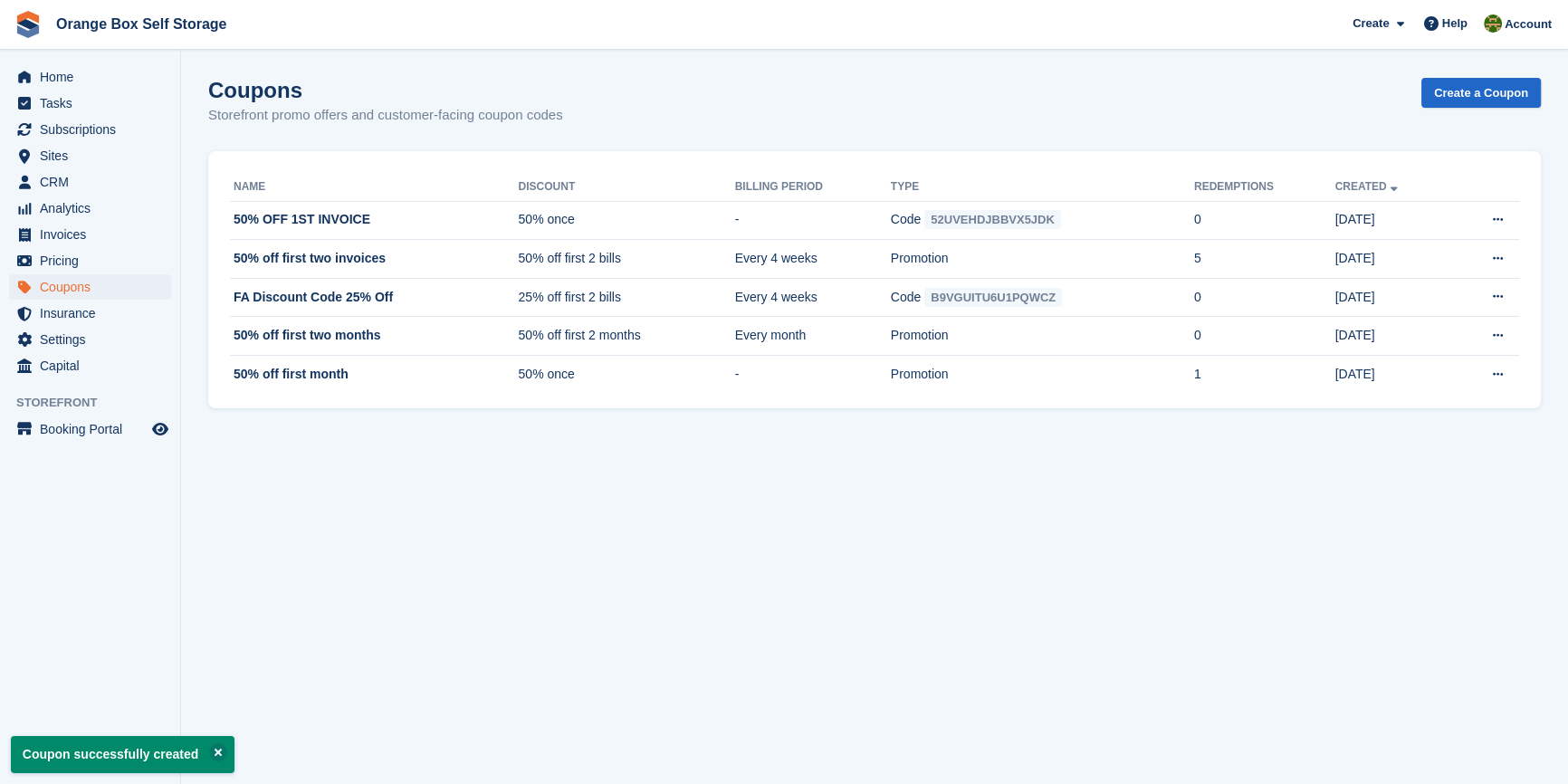
click at [698, 676] on section "Coupon successfully created Coupons Storefront promo offers and customer-facing…" at bounding box center [875, 392] width 1387 height 784
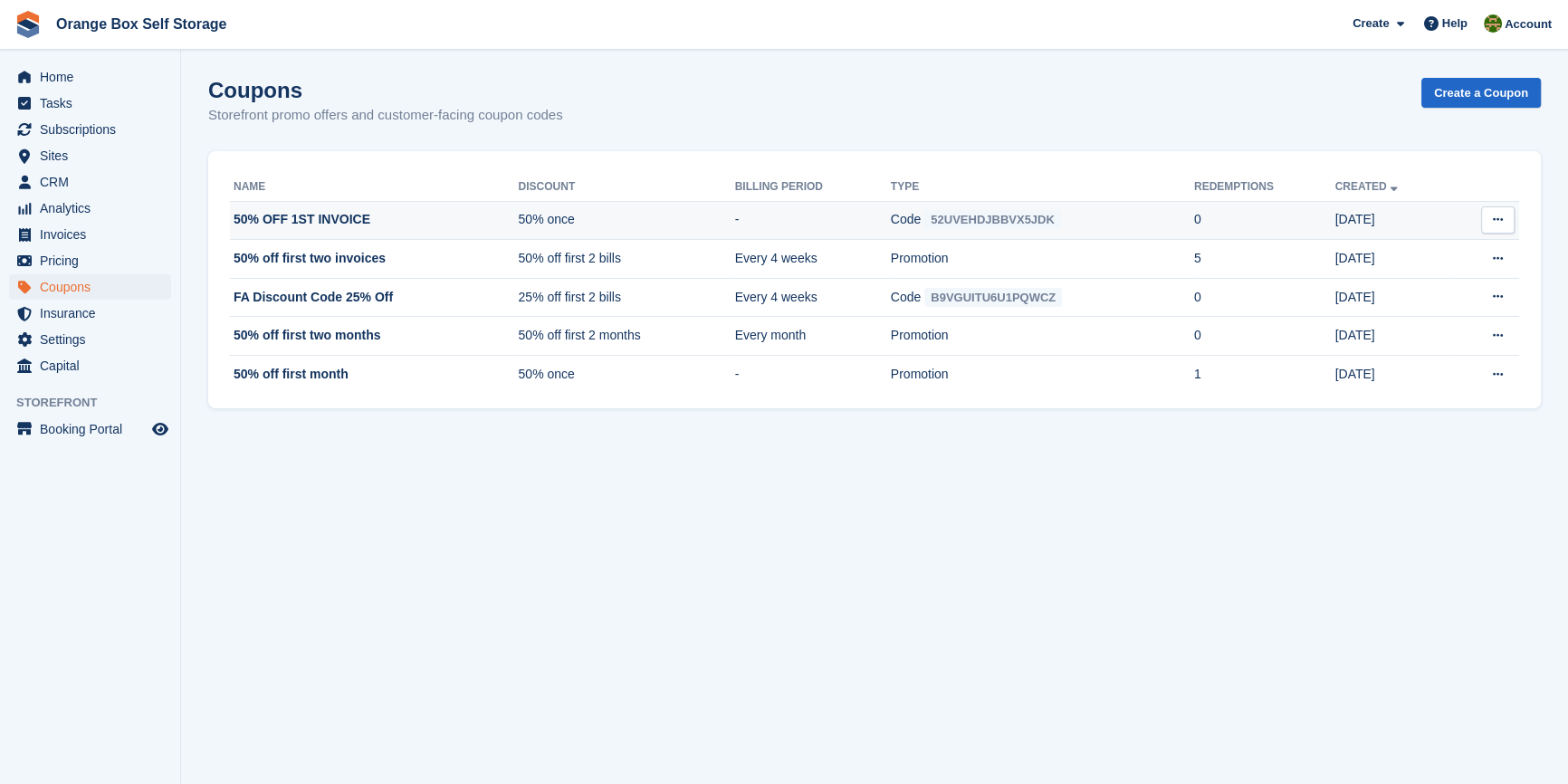
click at [1492, 216] on icon at bounding box center [1497, 219] width 10 height 11
click at [1410, 308] on p "Edit coupon" at bounding box center [1427, 302] width 158 height 24
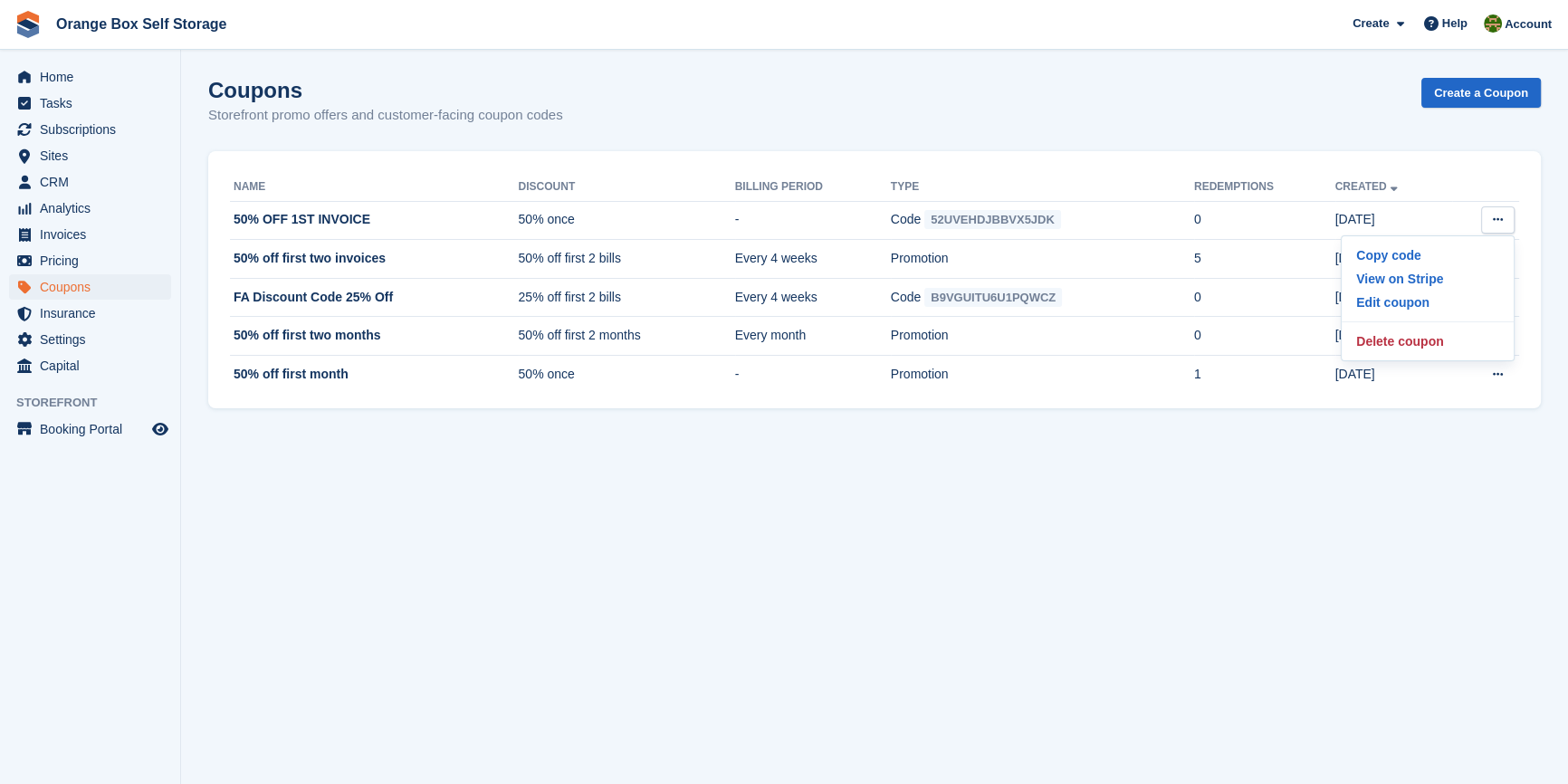
click at [1068, 531] on section "Coupon successfully created Coupons Storefront promo offers and customer-facing…" at bounding box center [875, 392] width 1387 height 784
click at [855, 524] on section "Coupon successfully created Coupons Storefront promo offers and customer-facing…" at bounding box center [875, 392] width 1387 height 784
click at [902, 584] on section "Coupon successfully created Coupons Storefront promo offers and customer-facing…" at bounding box center [875, 392] width 1387 height 784
click at [774, 468] on section "Coupon successfully created Coupons Storefront promo offers and customer-facing…" at bounding box center [875, 392] width 1387 height 784
